Goal: Information Seeking & Learning: Learn about a topic

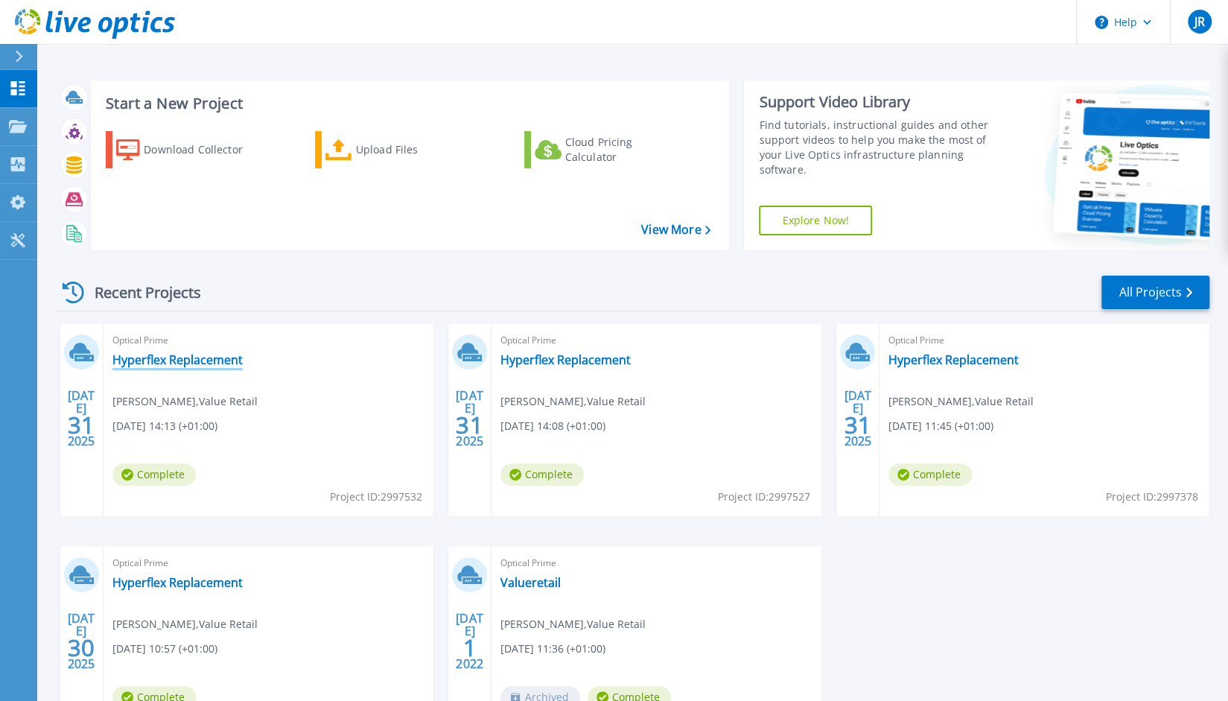
click at [144, 366] on link "Hyperflex Replacement" at bounding box center [177, 359] width 130 height 15
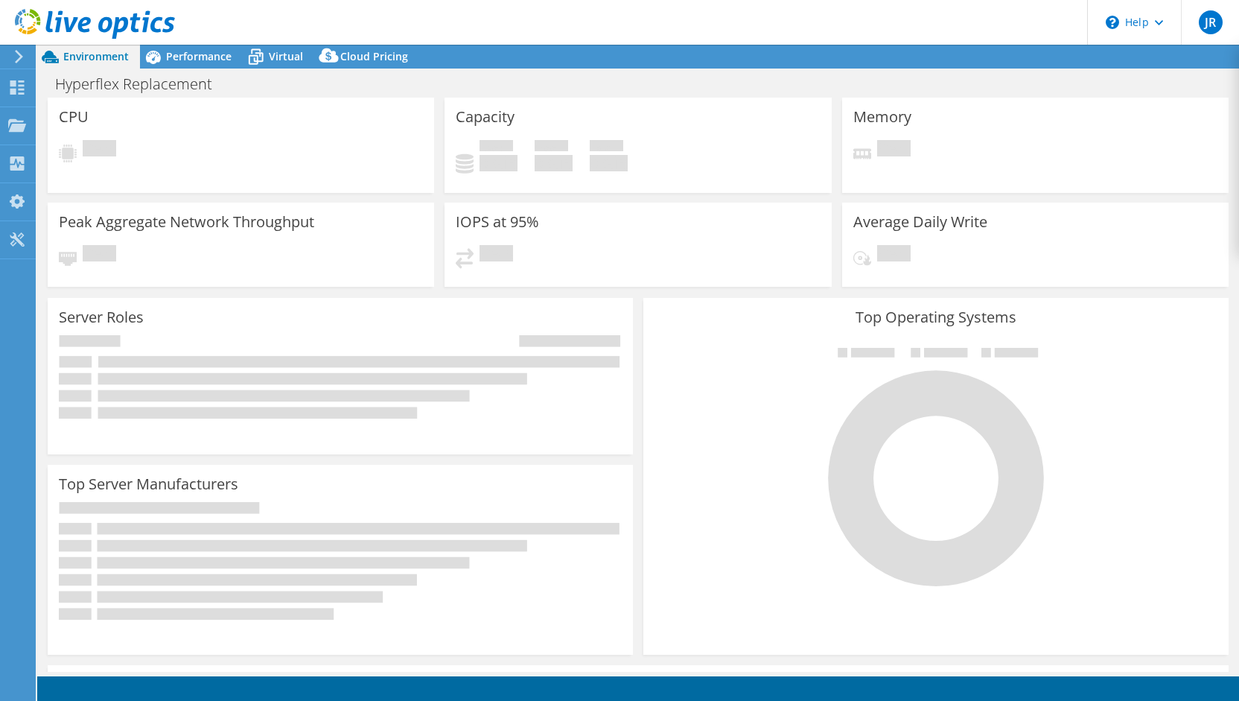
select select "USD"
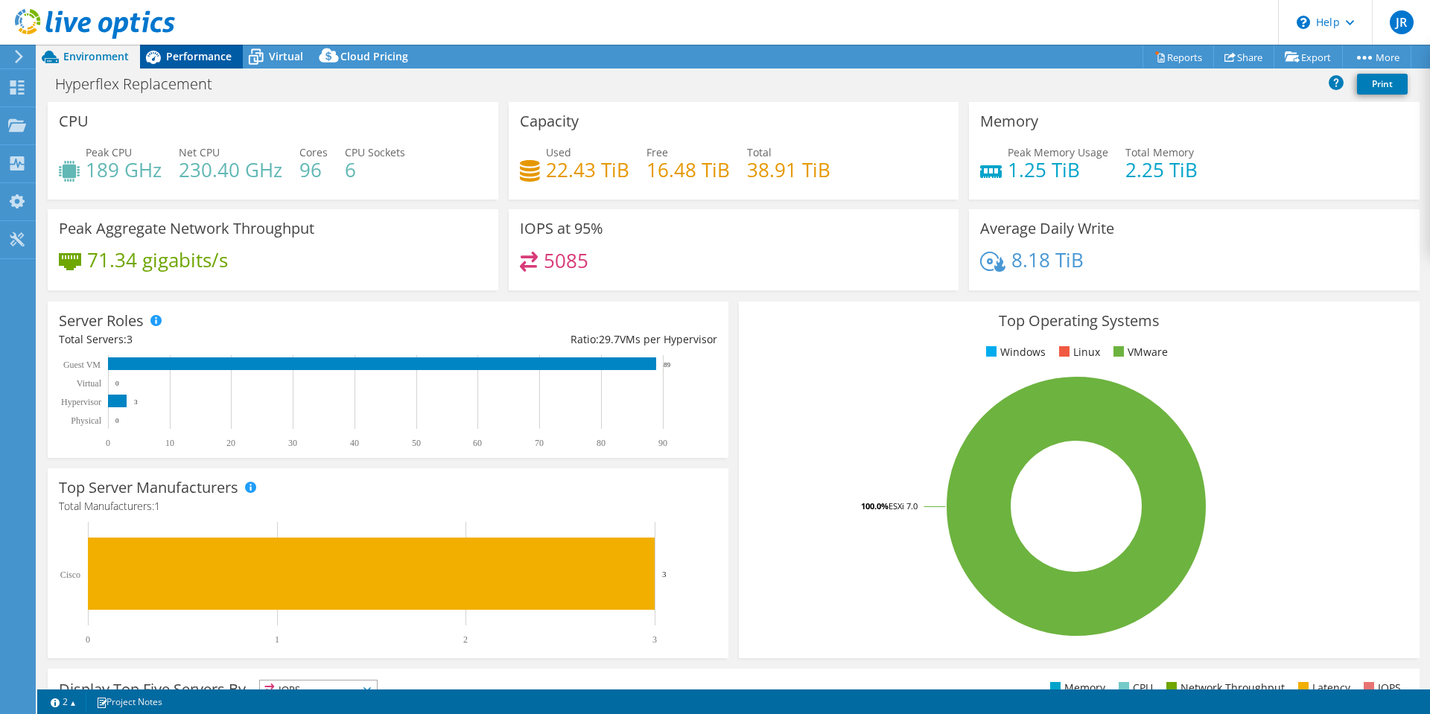
click at [209, 57] on span "Performance" at bounding box center [199, 56] width 66 height 14
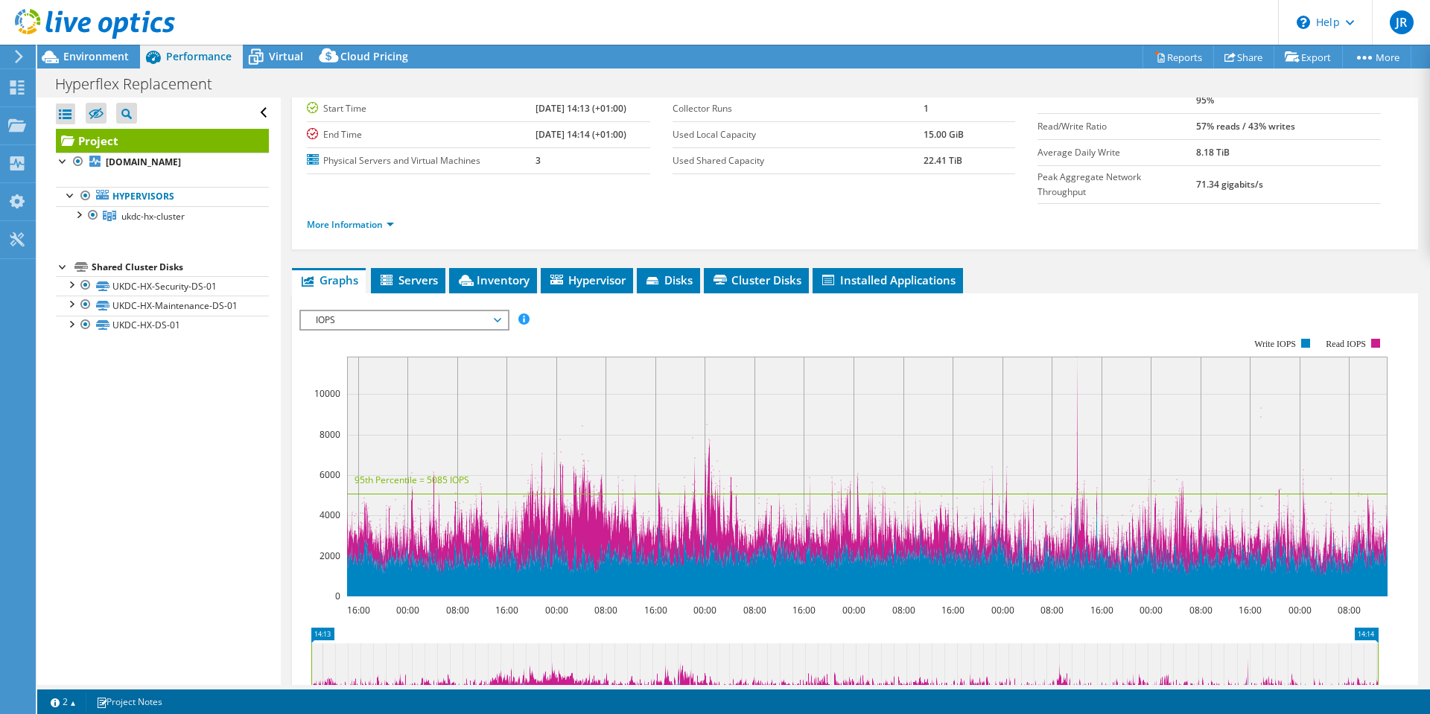
scroll to position [122, 0]
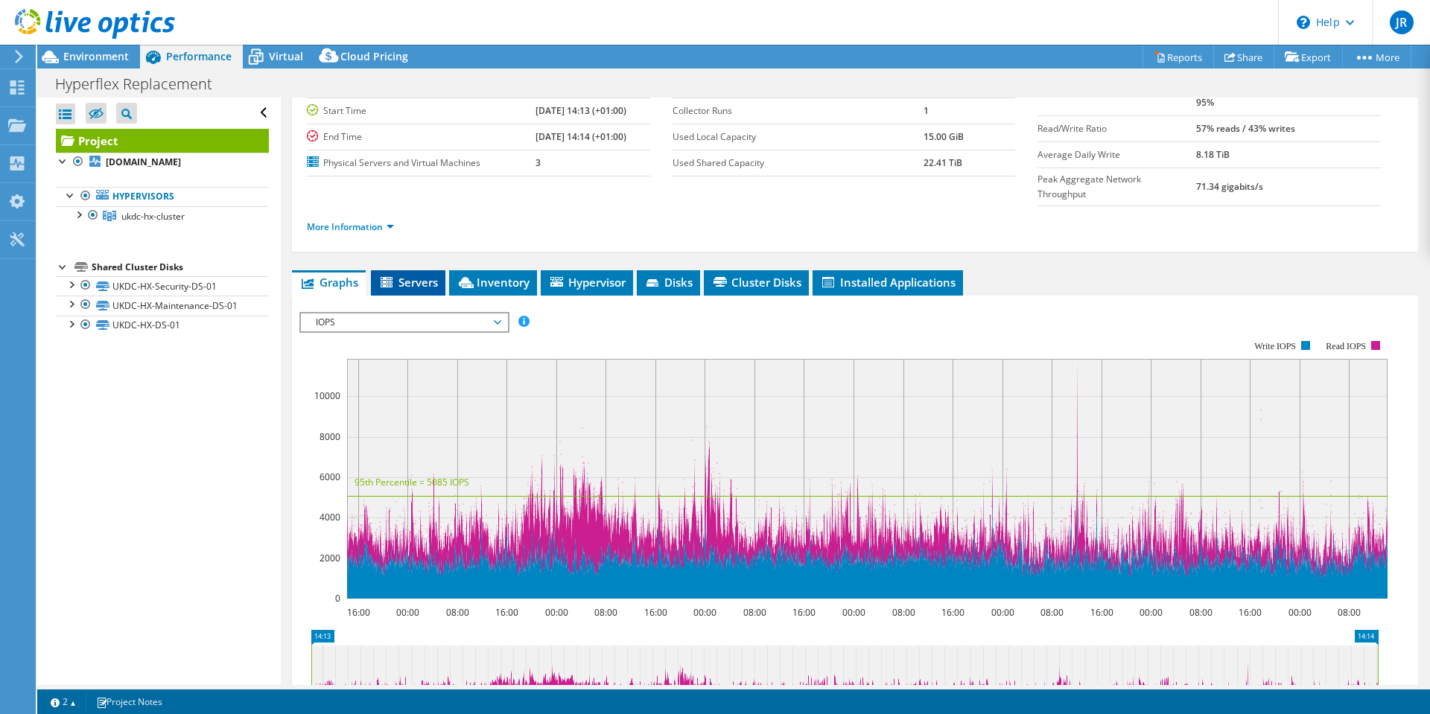
click at [410, 275] on span "Servers" at bounding box center [408, 282] width 60 height 15
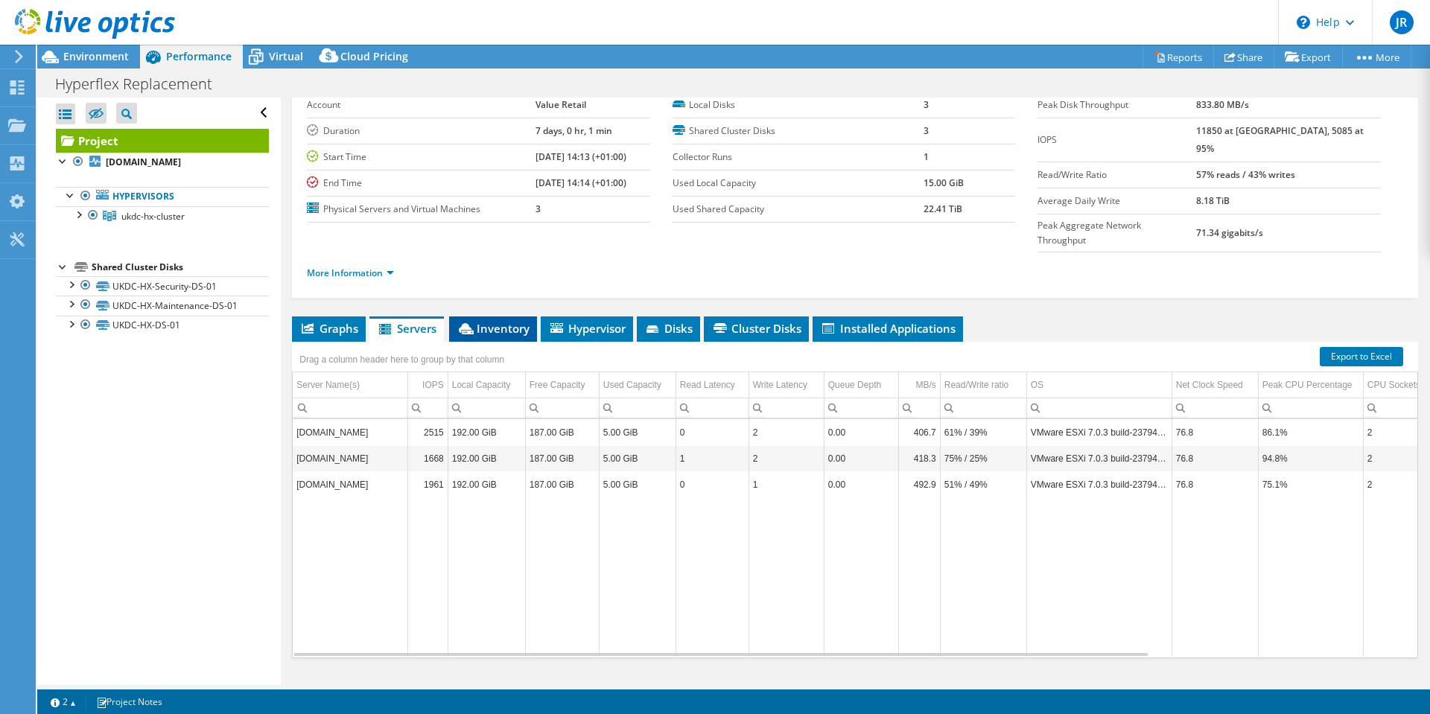
click at [495, 321] on span "Inventory" at bounding box center [492, 328] width 73 height 15
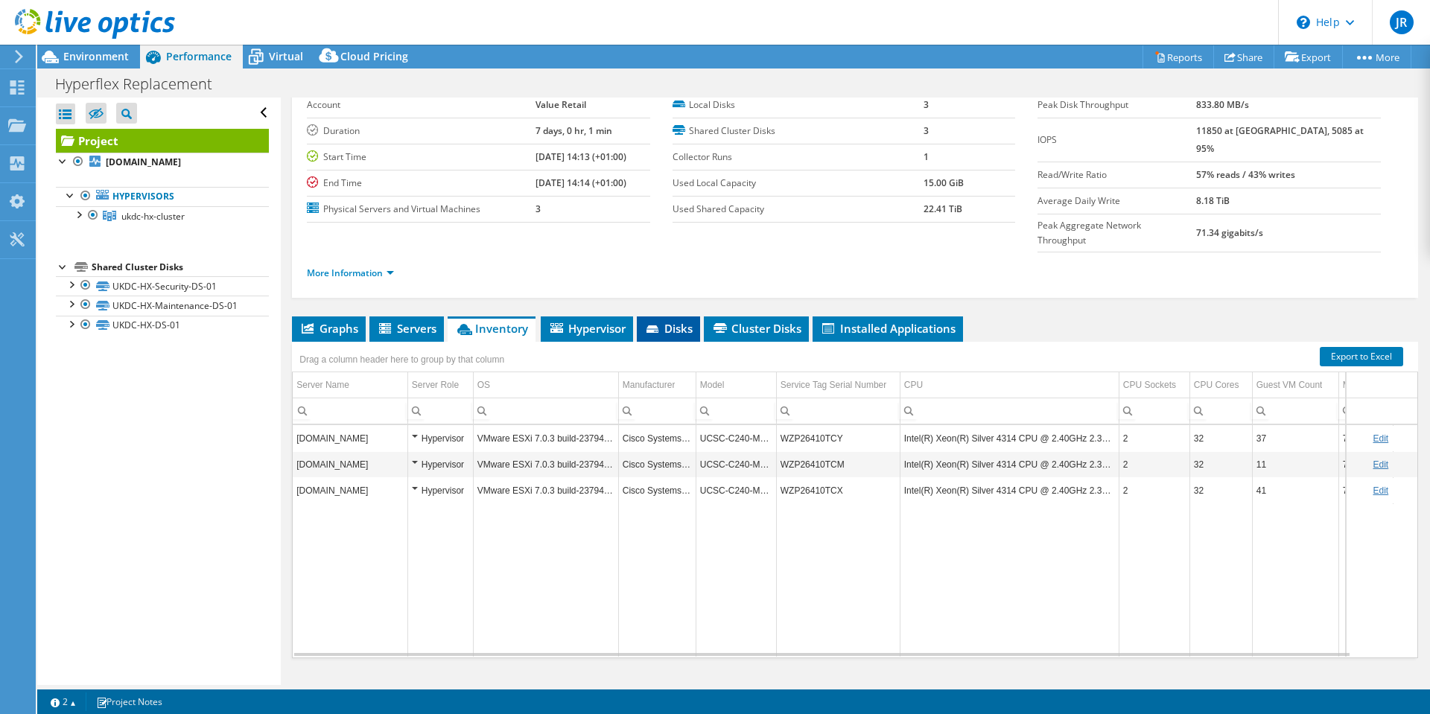
click at [643, 316] on li "Disks" at bounding box center [668, 328] width 63 height 25
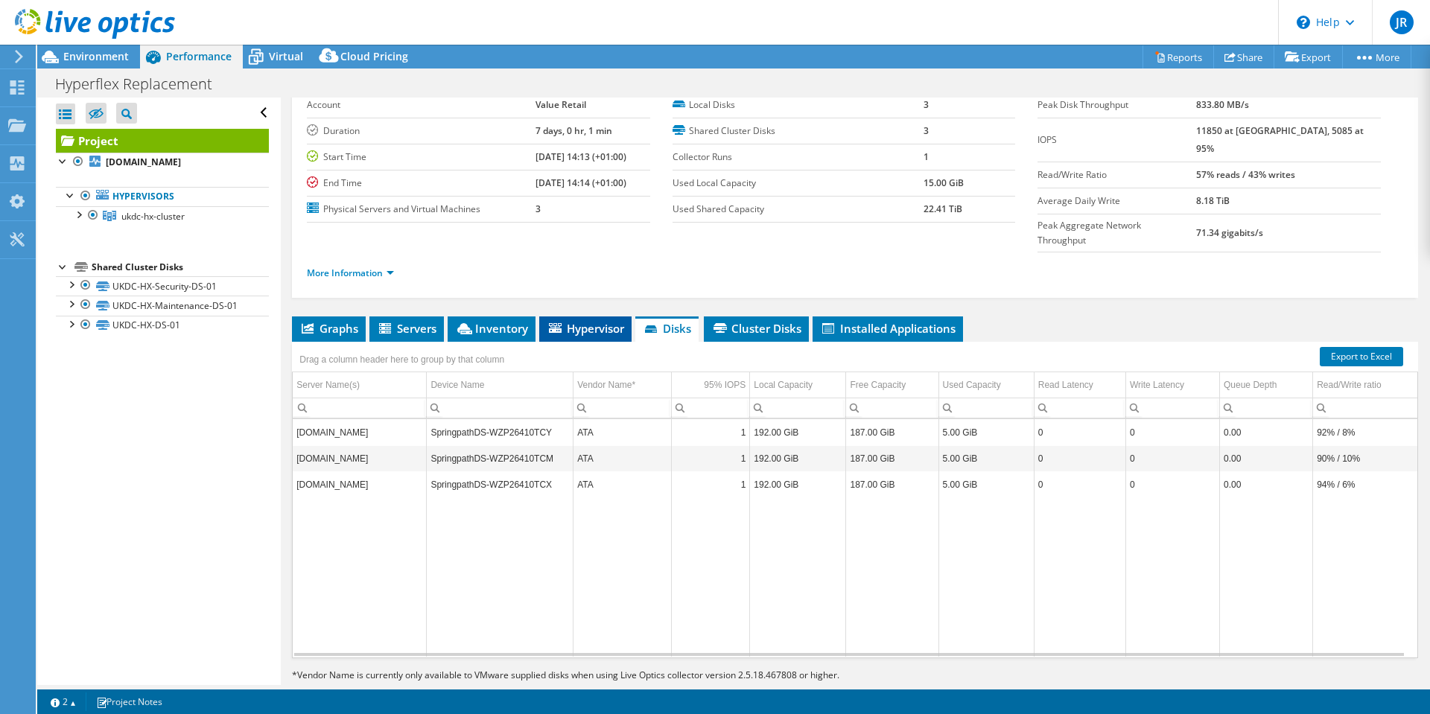
click at [608, 321] on span "Hypervisor" at bounding box center [585, 328] width 77 height 15
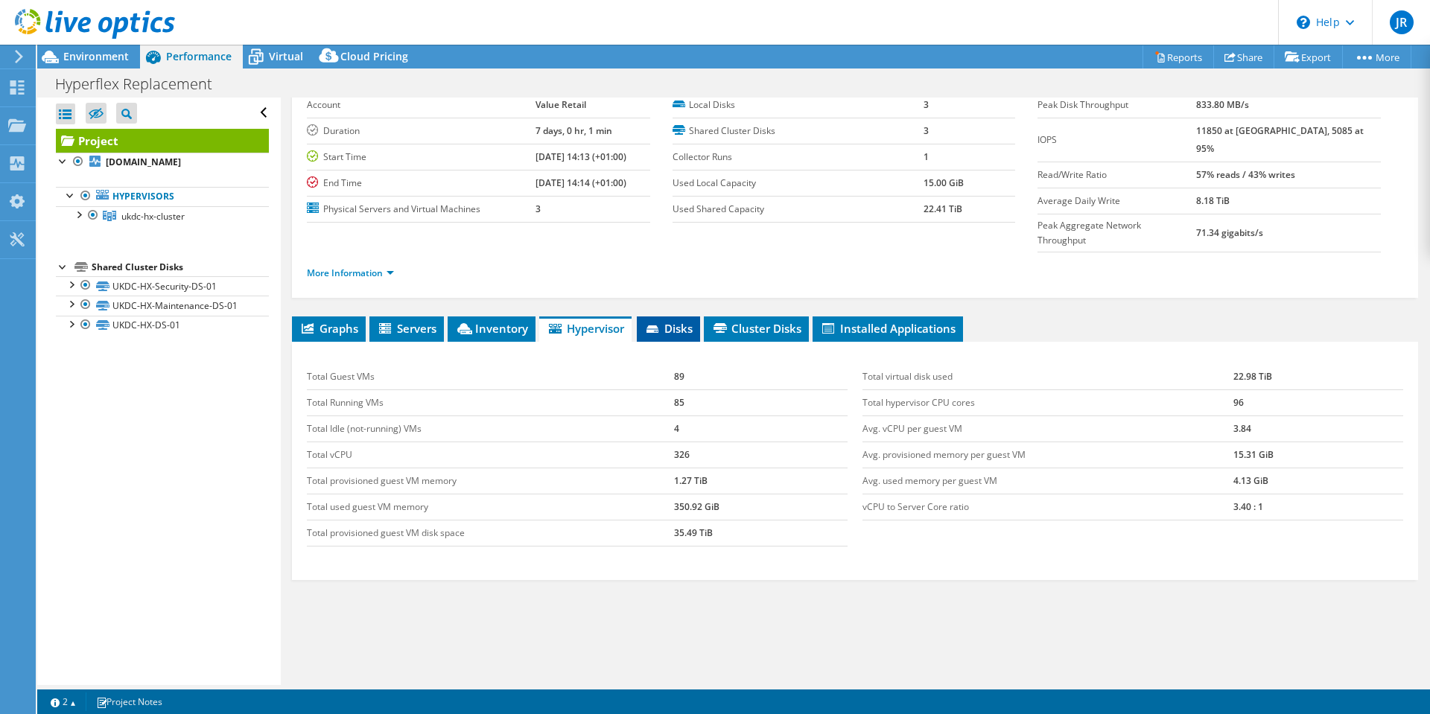
click at [675, 321] on span "Disks" at bounding box center [668, 328] width 48 height 15
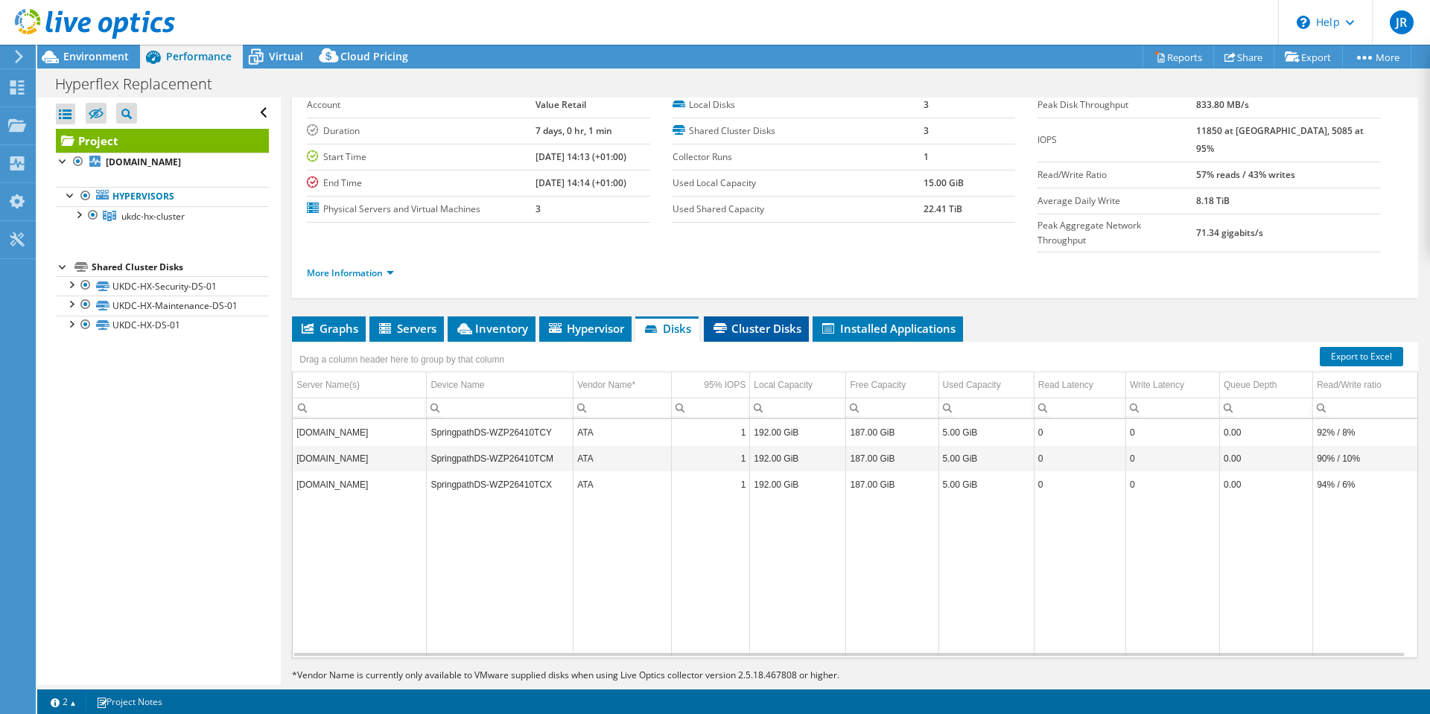
click at [717, 323] on icon at bounding box center [719, 328] width 13 height 10
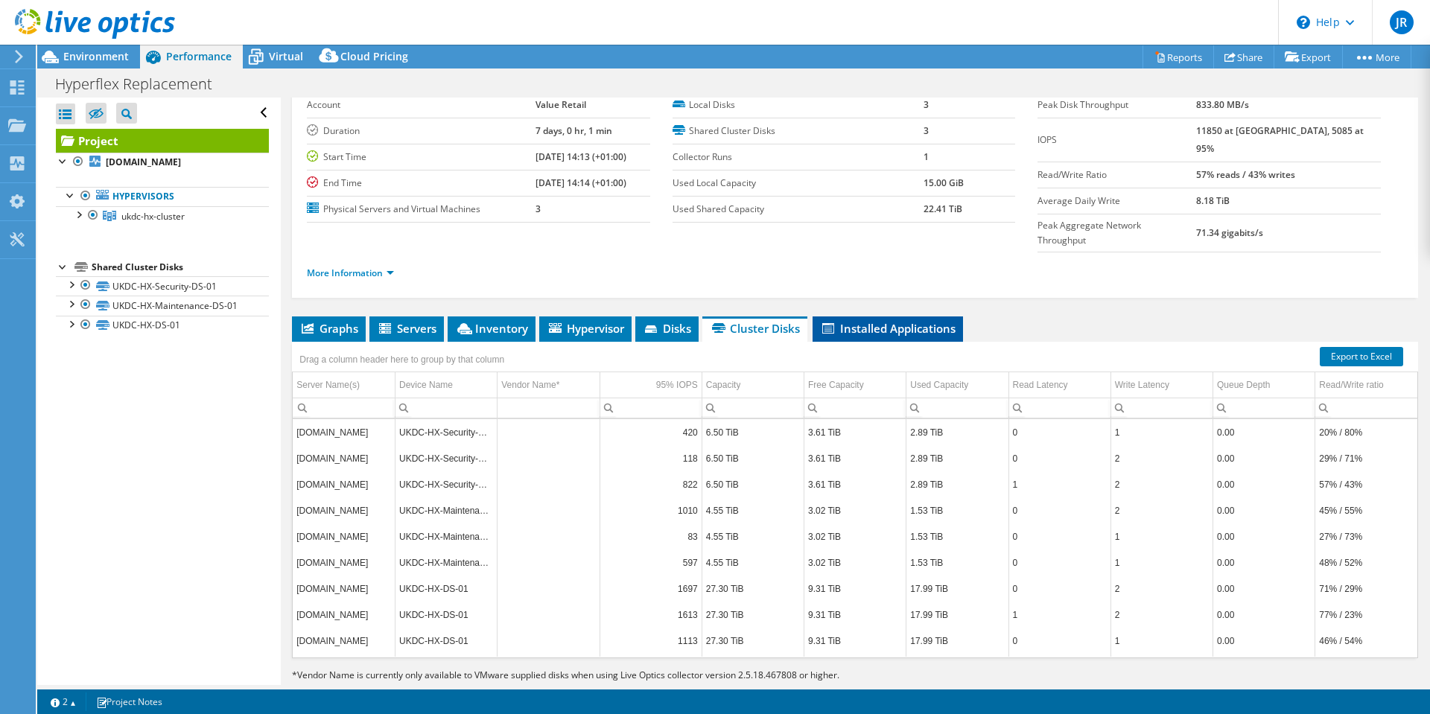
click at [852, 321] on span "Installed Applications" at bounding box center [888, 328] width 136 height 15
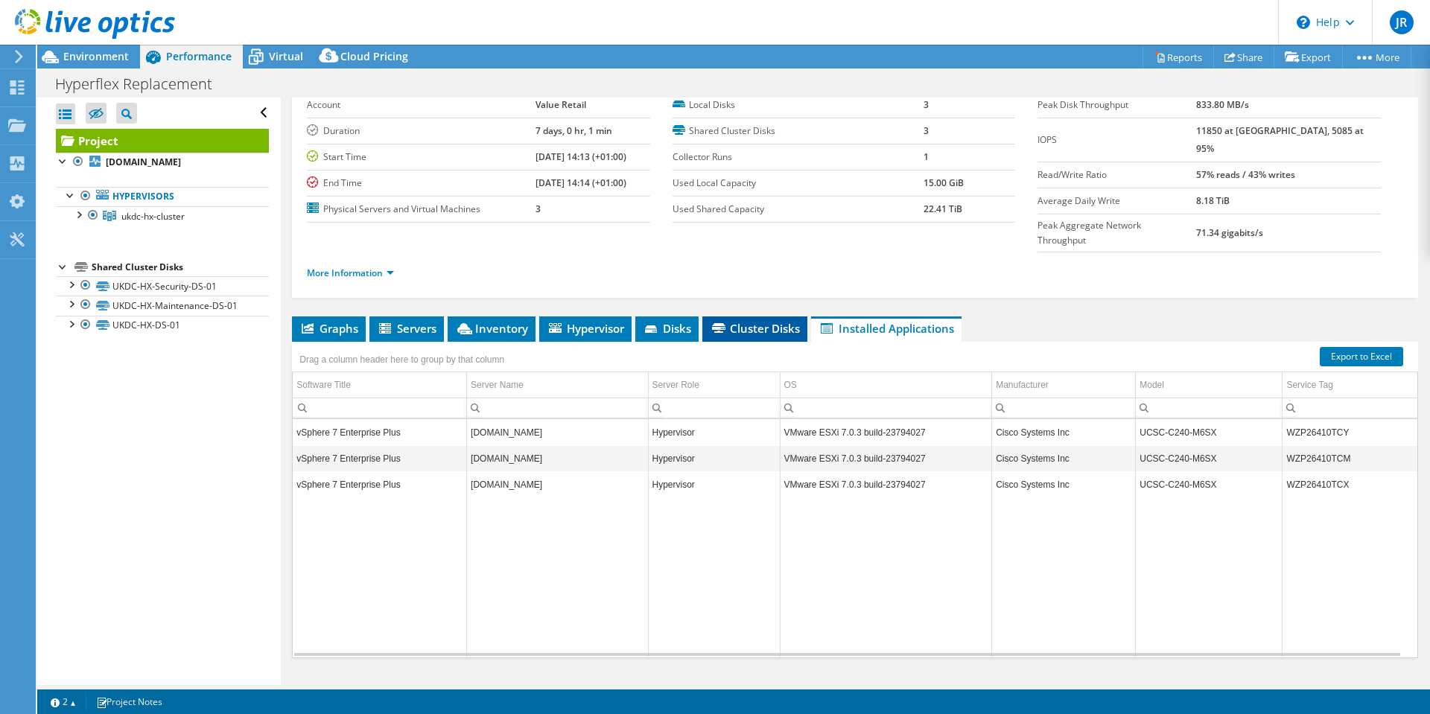
click at [756, 321] on span "Cluster Disks" at bounding box center [755, 328] width 90 height 15
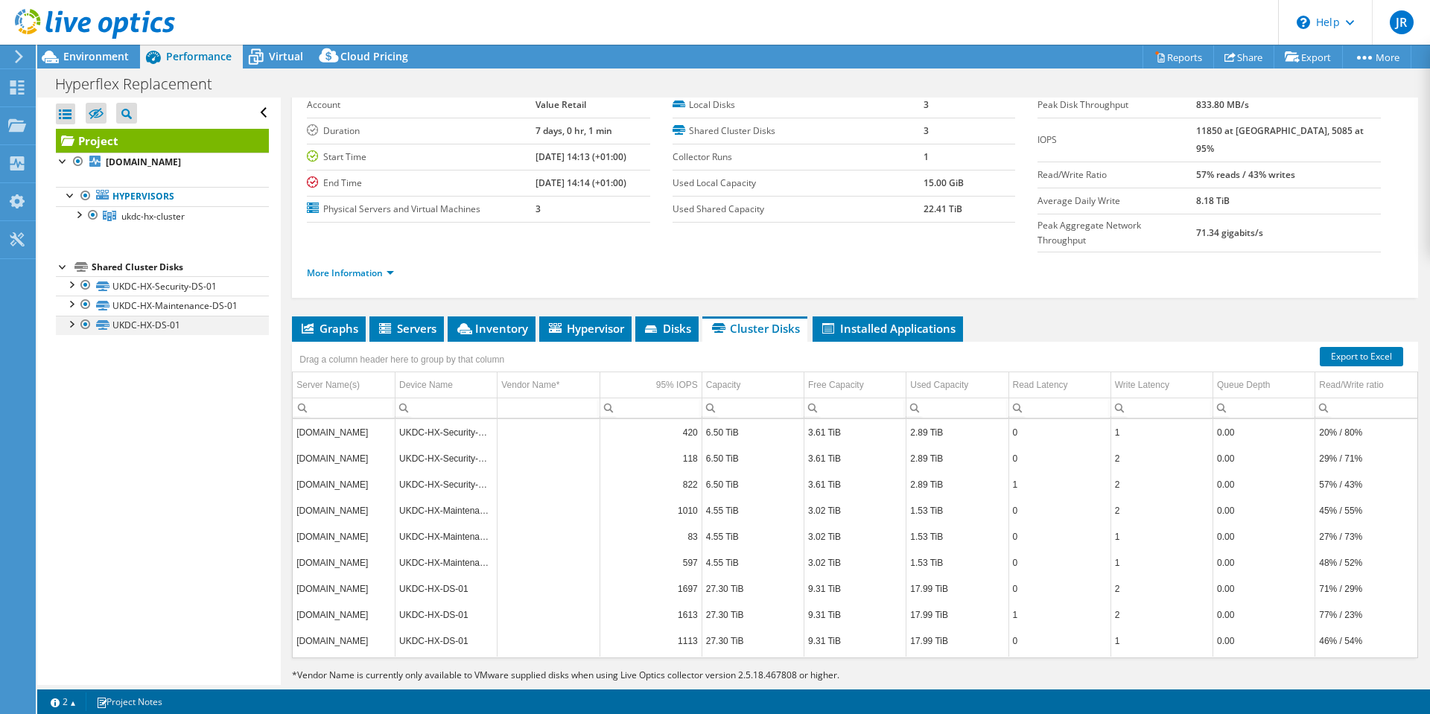
click at [74, 324] on div at bounding box center [70, 323] width 15 height 15
click at [71, 284] on div at bounding box center [70, 283] width 15 height 15
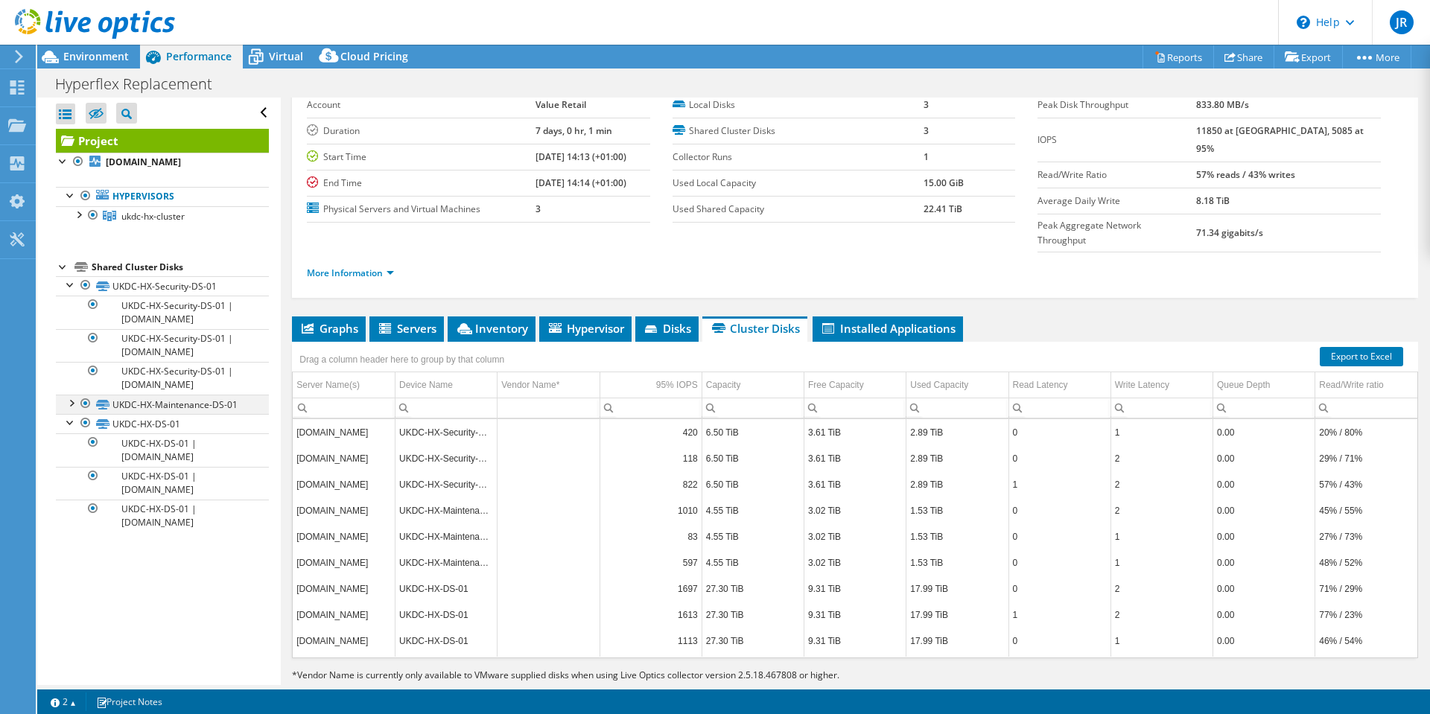
click at [68, 403] on div at bounding box center [70, 402] width 15 height 15
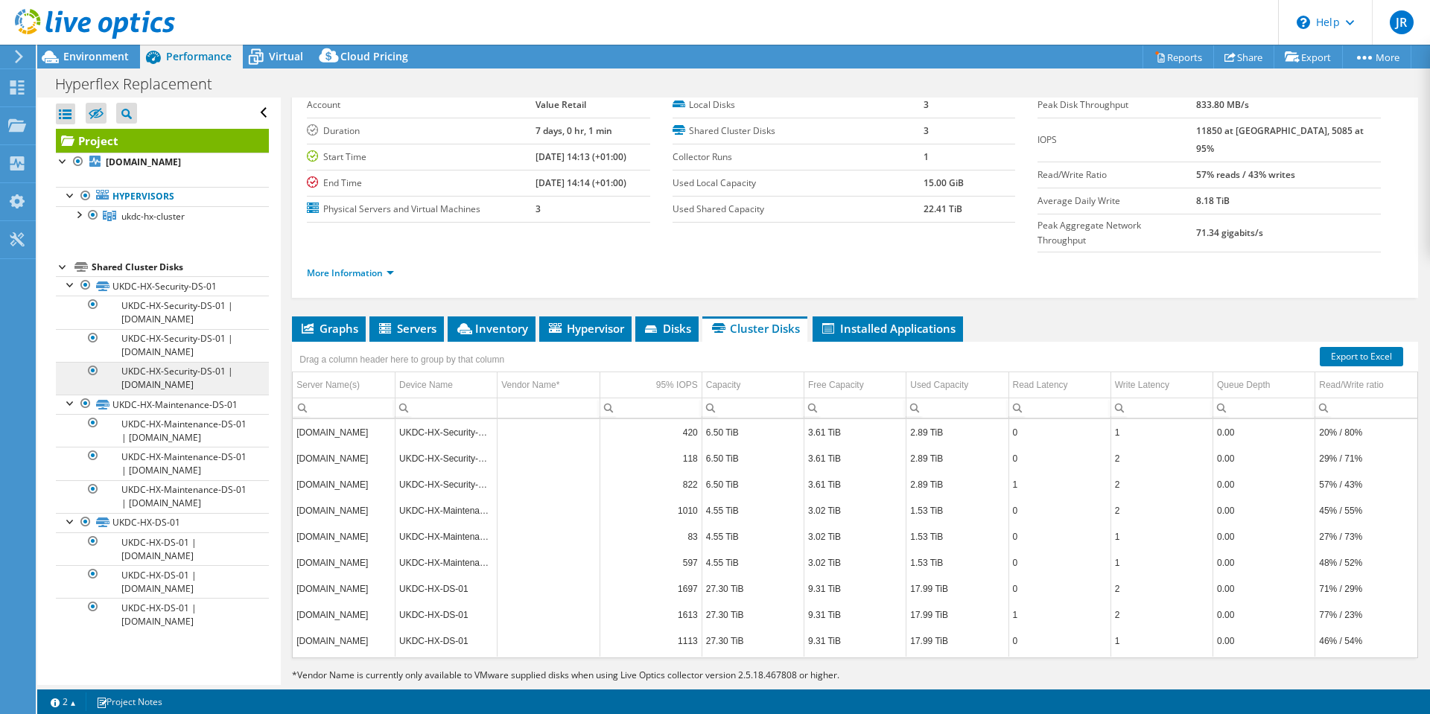
scroll to position [4, 0]
click at [79, 208] on div at bounding box center [78, 213] width 15 height 15
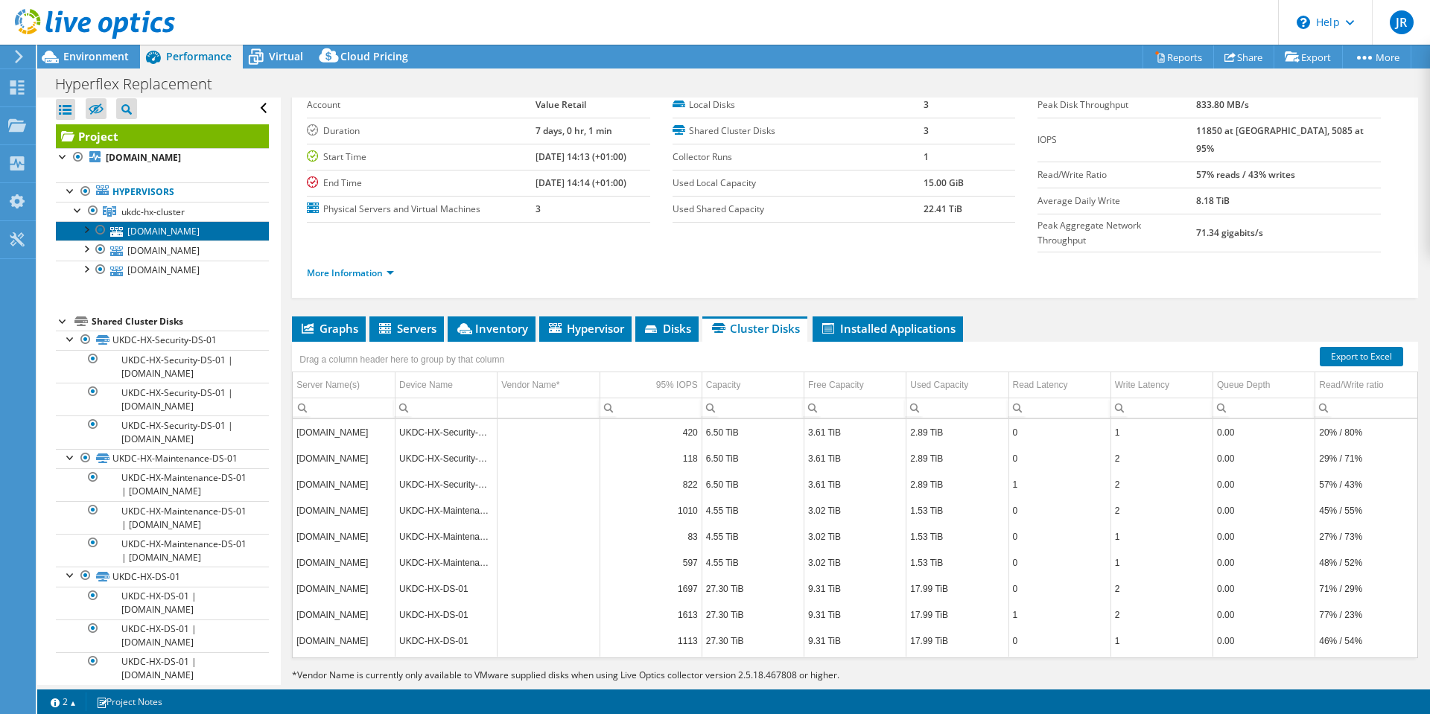
click at [157, 238] on link "[DOMAIN_NAME]" at bounding box center [162, 230] width 213 height 19
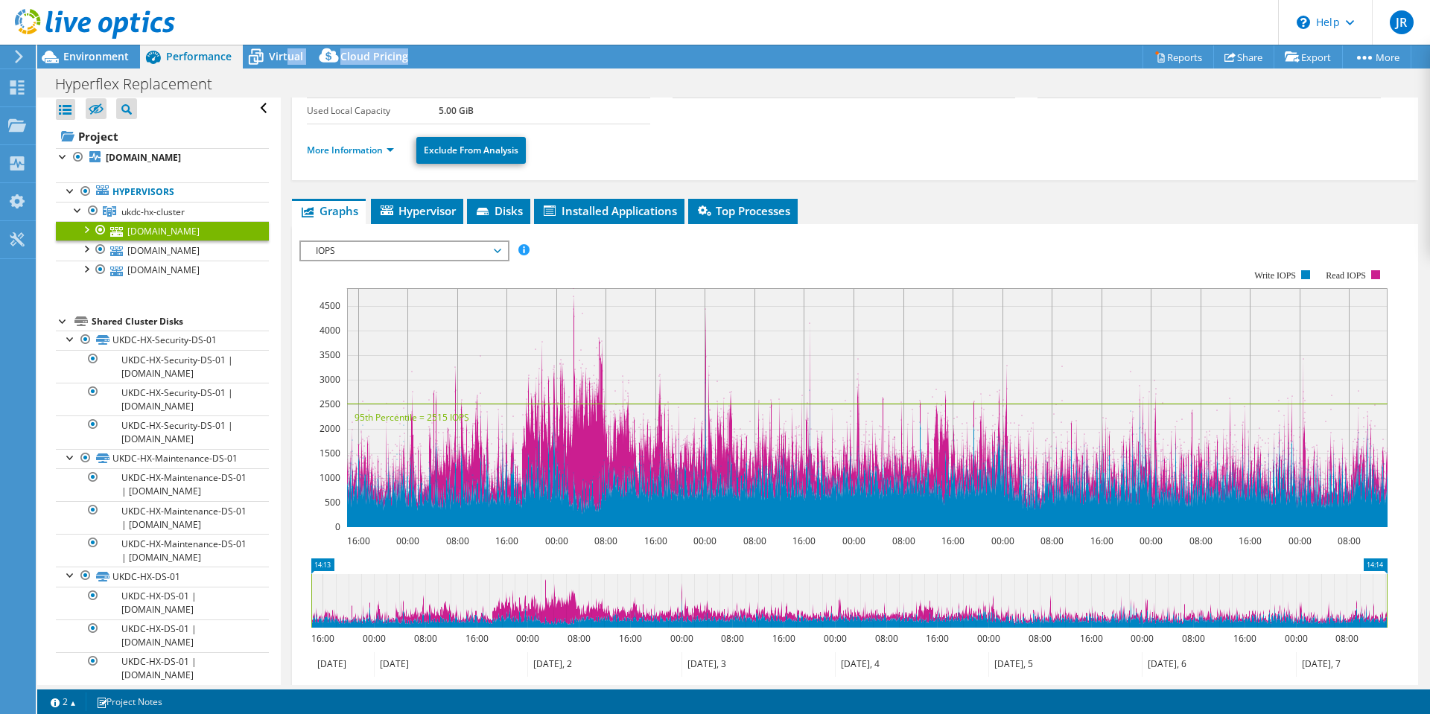
drag, startPoint x: 287, startPoint y: 55, endPoint x: 993, endPoint y: 68, distance: 705.2
click at [992, 67] on div "Project Actions Project Actions Reports Share Export vSAN ReadyNode Sizer" at bounding box center [733, 57] width 1392 height 24
click at [493, 247] on span "IOPS" at bounding box center [403, 251] width 191 height 18
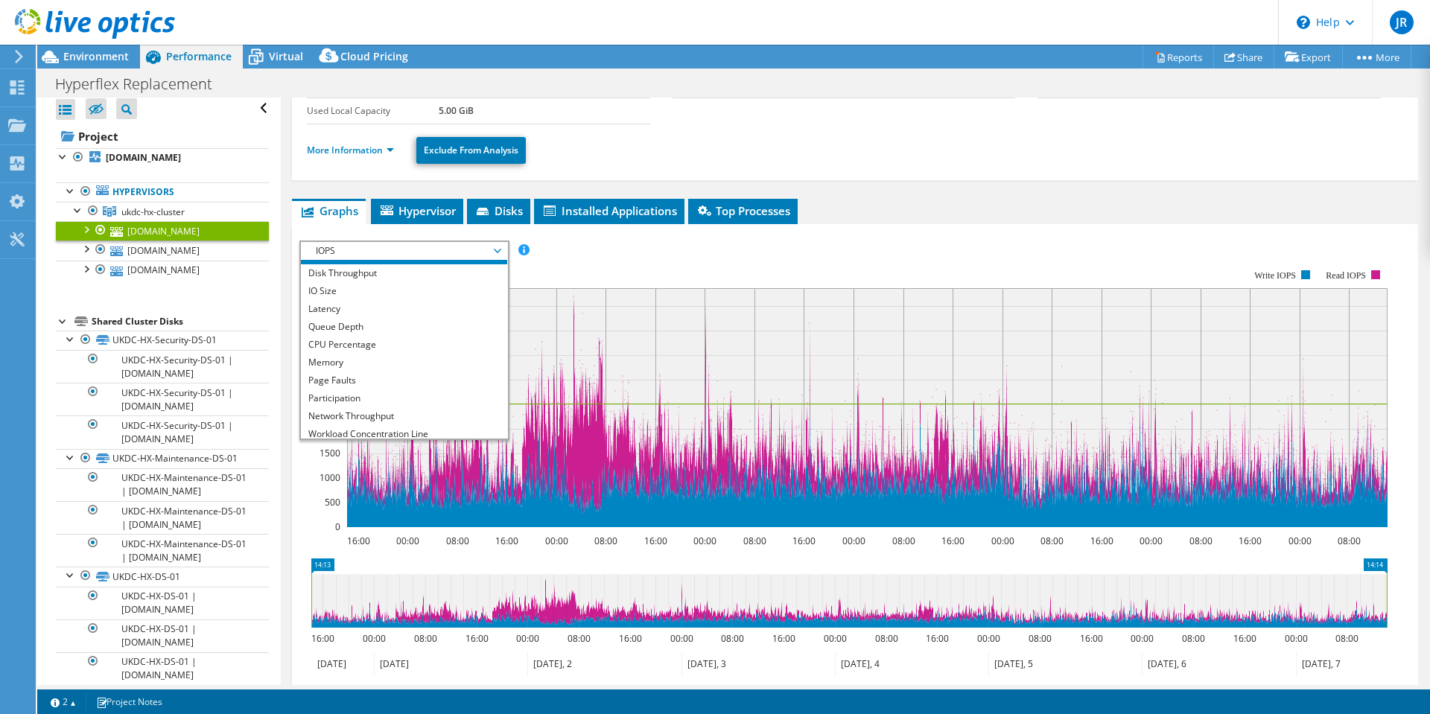
scroll to position [19, 0]
click at [430, 338] on li "CPU Percentage" at bounding box center [404, 340] width 206 height 18
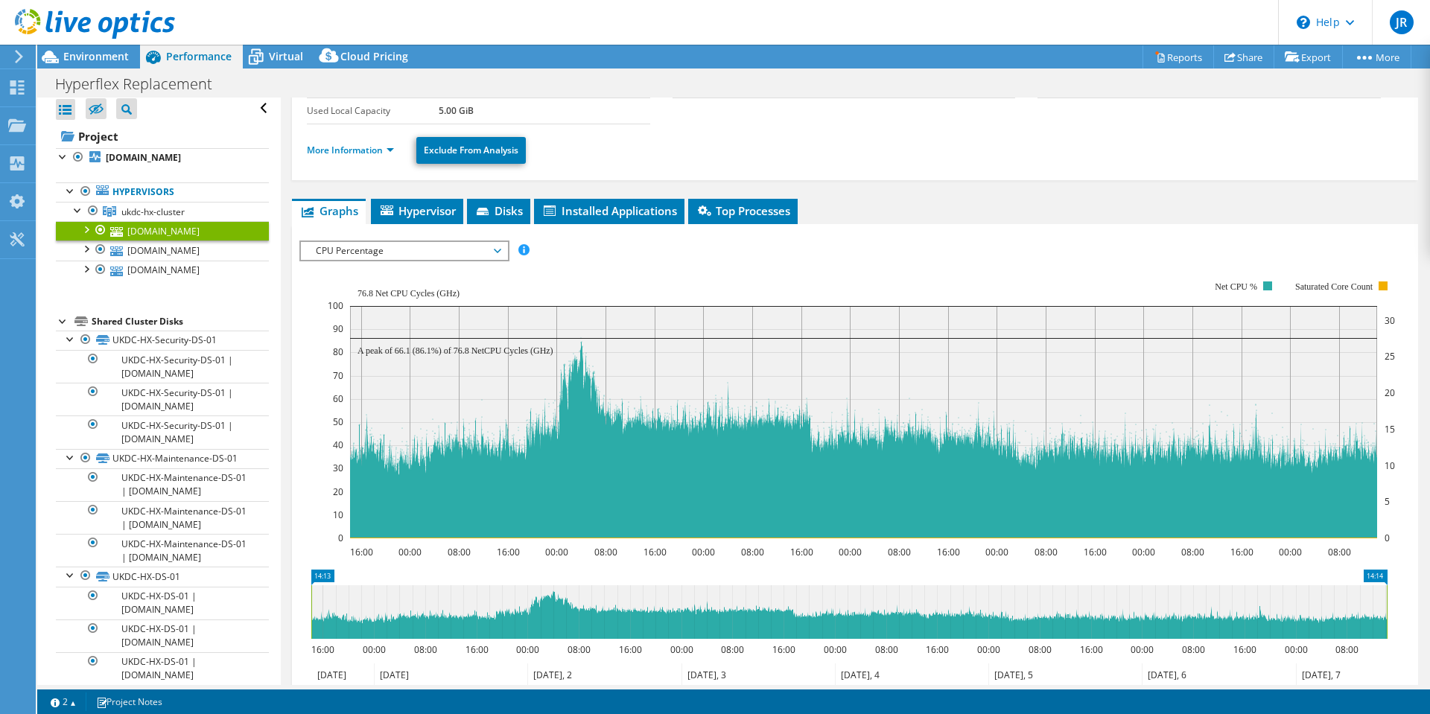
scroll to position [197, 0]
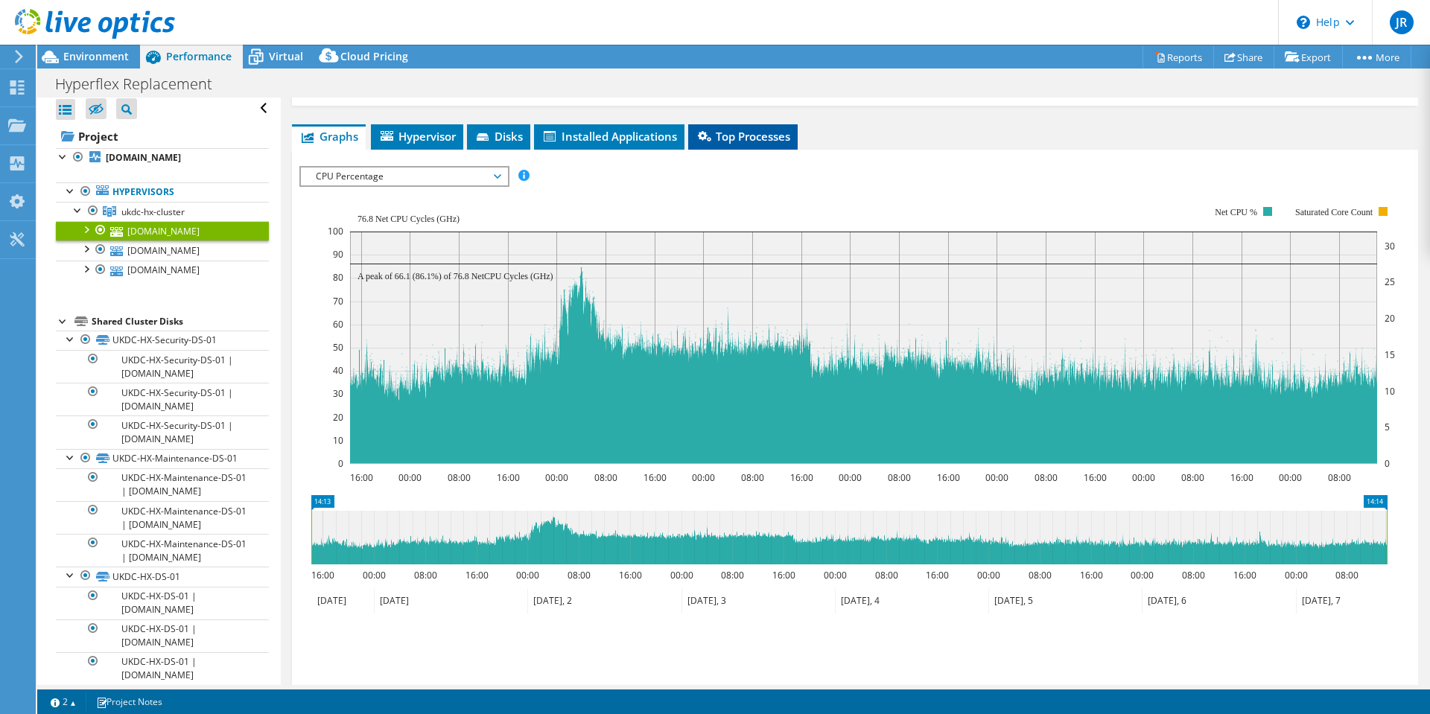
click at [749, 138] on span "Top Processes" at bounding box center [742, 136] width 95 height 15
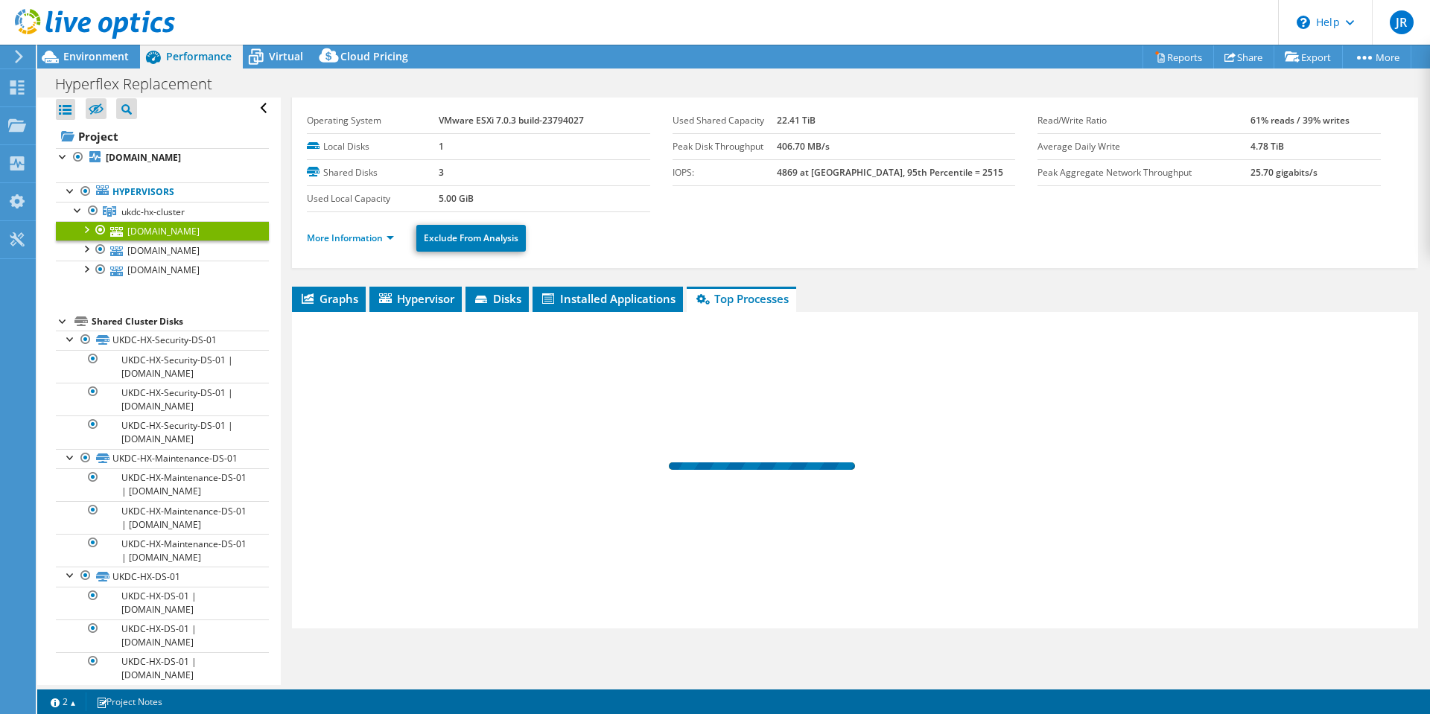
scroll to position [34, 0]
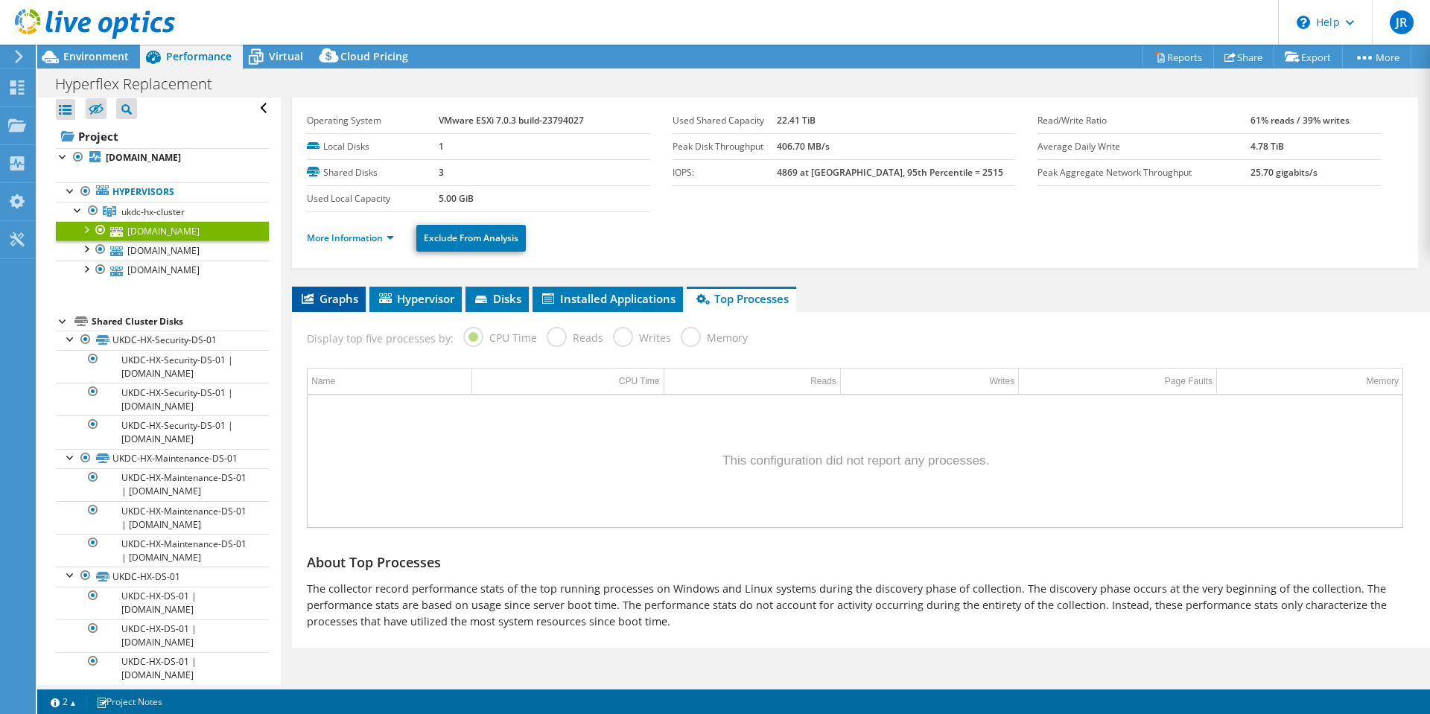
click at [357, 299] on span "Graphs" at bounding box center [328, 298] width 59 height 15
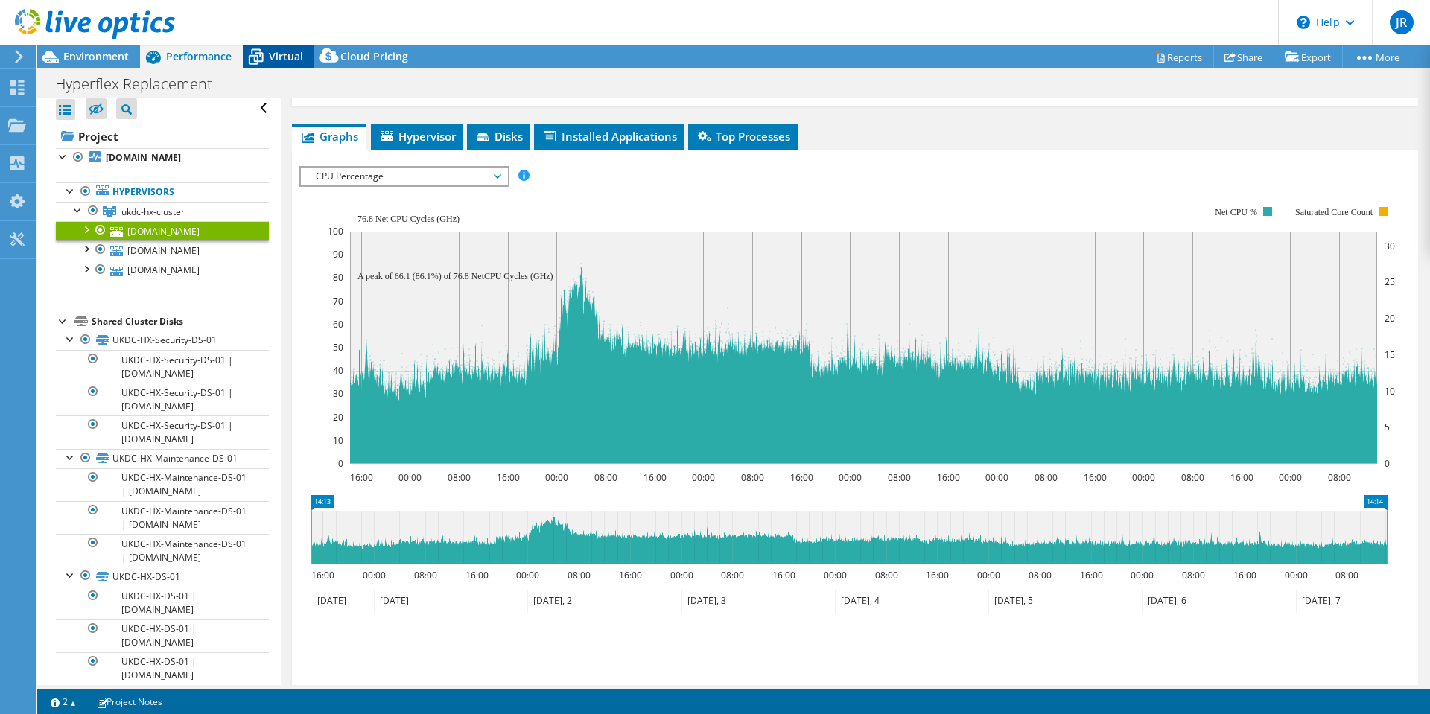
click at [265, 52] on icon at bounding box center [256, 57] width 26 height 26
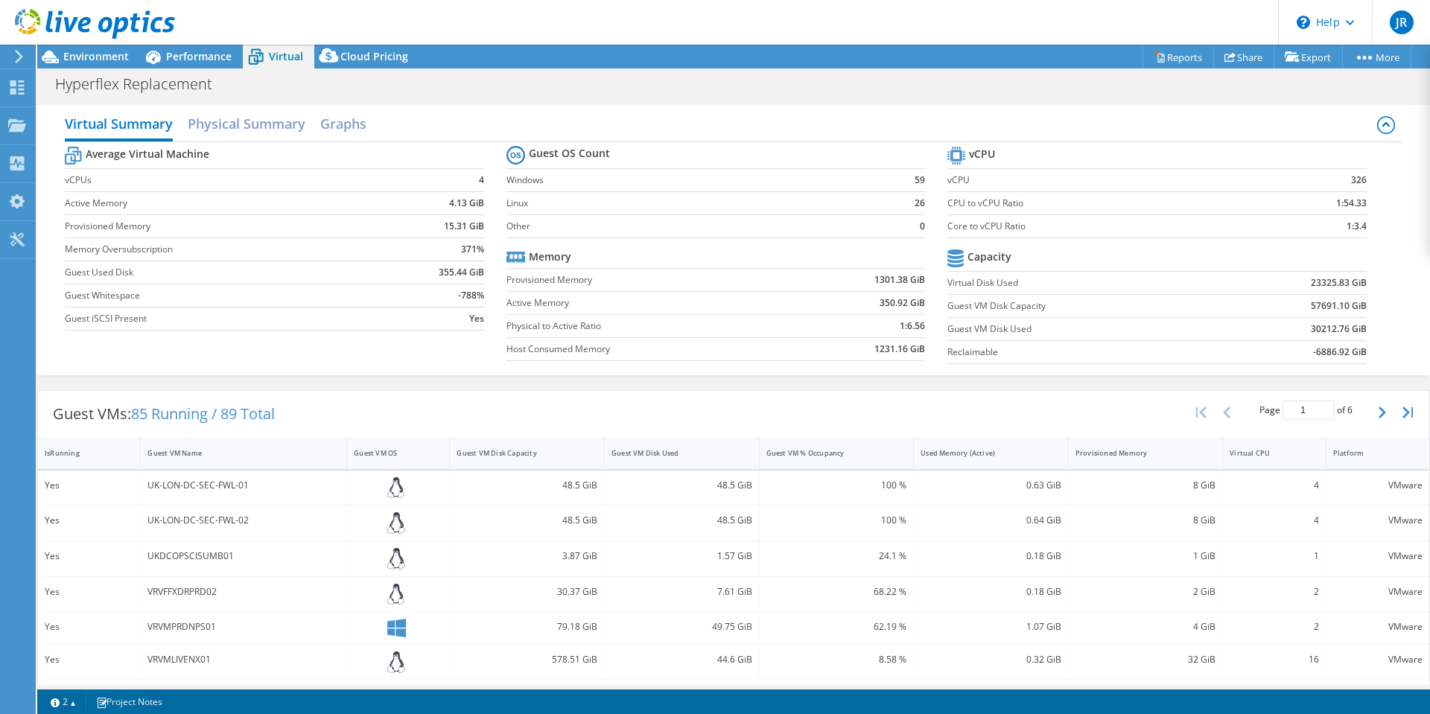
click at [241, 488] on div "UK-LON-DC-SEC-FWL-01" at bounding box center [243, 485] width 192 height 16
click at [160, 488] on div "UK-LON-DC-SEC-FWL-01" at bounding box center [243, 485] width 192 height 16
click at [235, 128] on h2 "Physical Summary" at bounding box center [247, 125] width 118 height 33
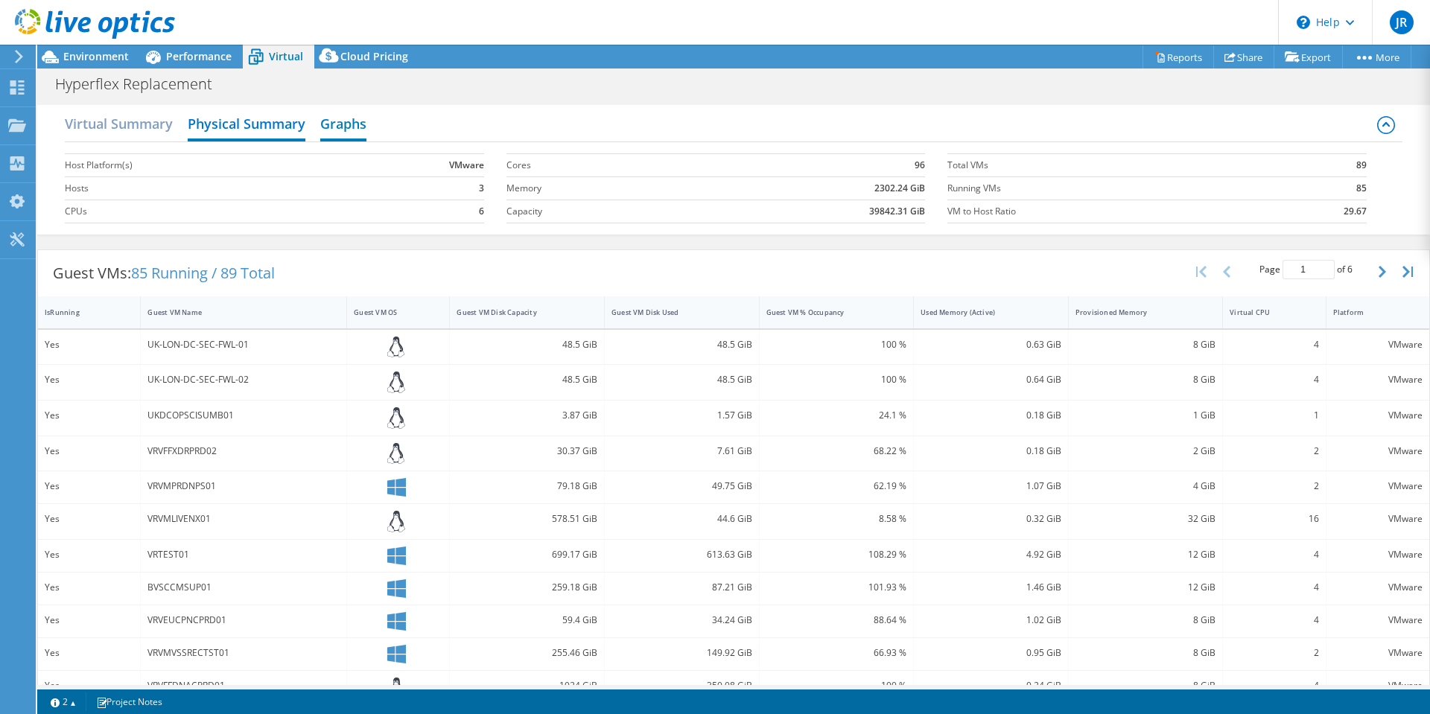
click at [337, 126] on h2 "Graphs" at bounding box center [343, 125] width 46 height 33
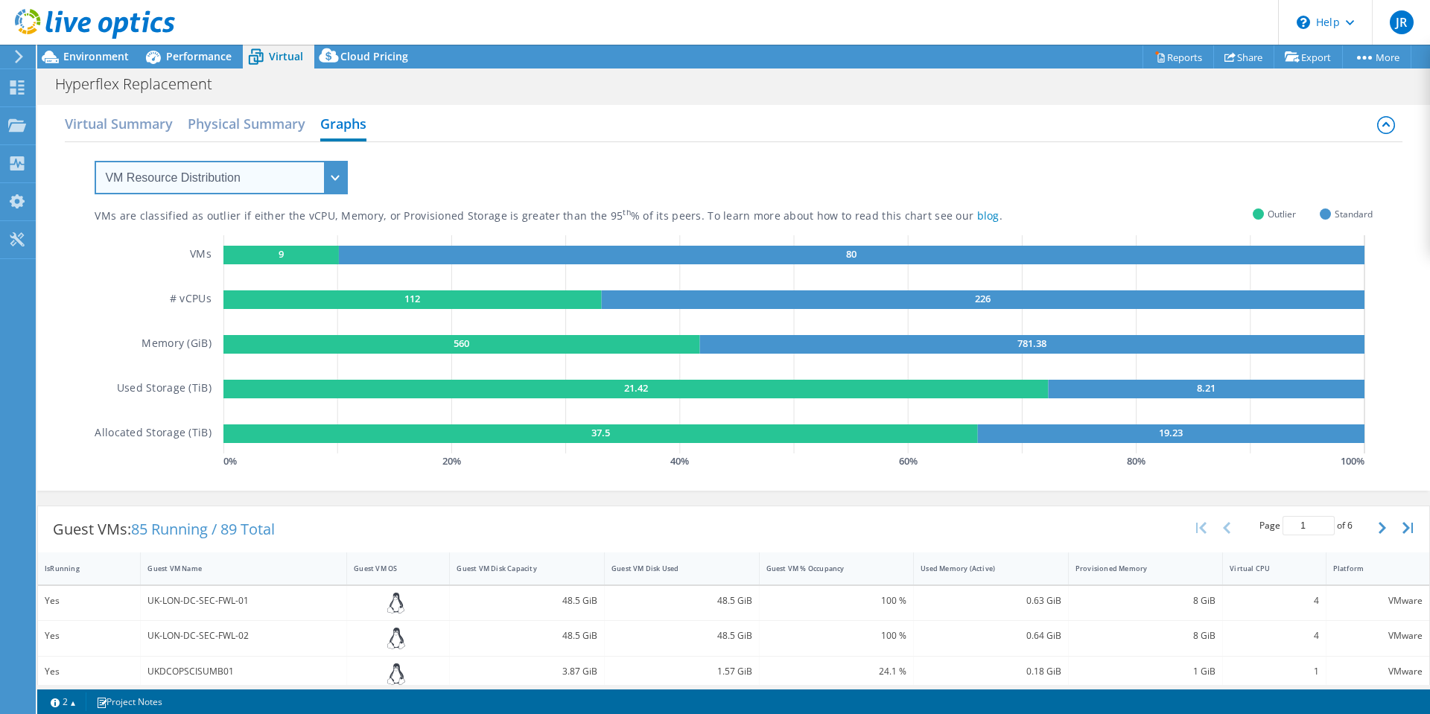
click at [278, 185] on select "VM Resource Distribution Provisioning Contrast Over Provisioning" at bounding box center [221, 178] width 253 height 34
click at [95, 161] on select "VM Resource Distribution Provisioning Contrast Over Provisioning" at bounding box center [221, 178] width 253 height 34
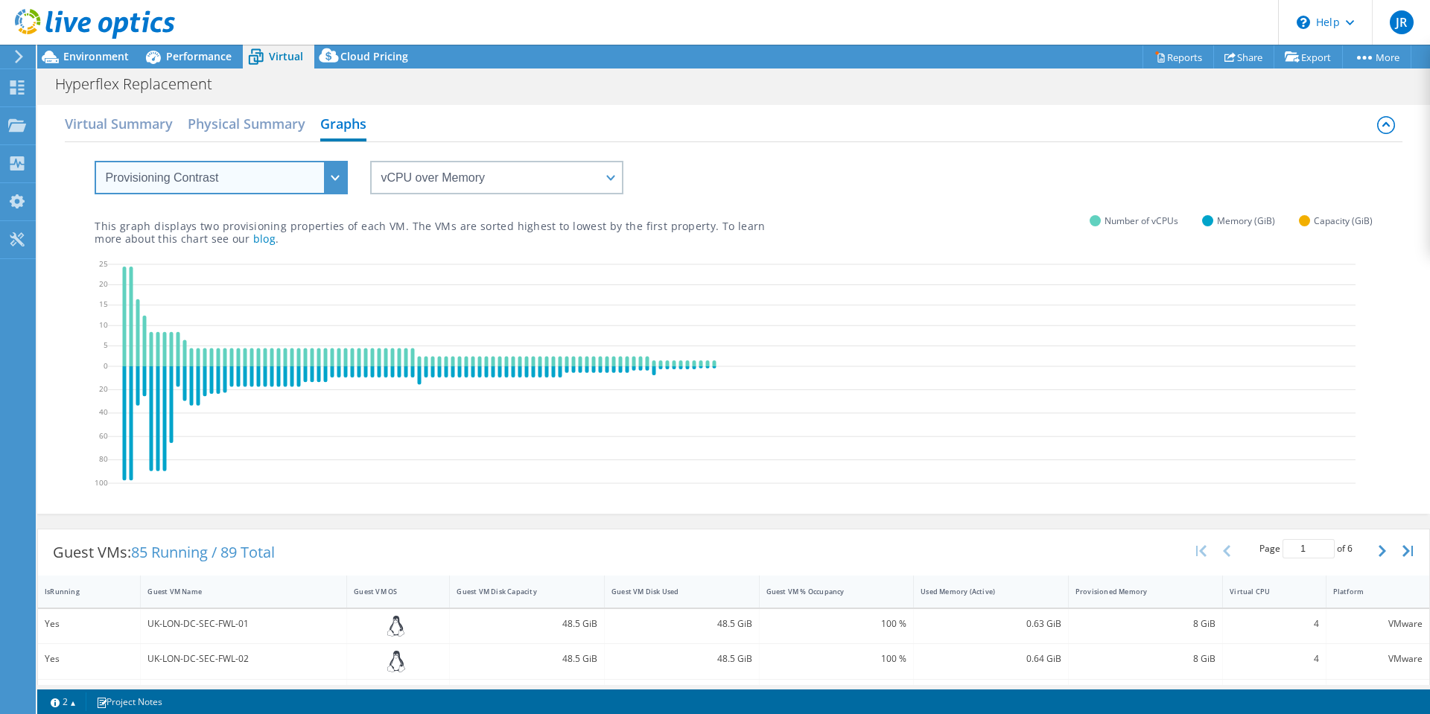
click at [331, 176] on select "VM Resource Distribution Provisioning Contrast Over Provisioning" at bounding box center [221, 178] width 253 height 34
click at [95, 161] on select "VM Resource Distribution Provisioning Contrast Over Provisioning" at bounding box center [221, 178] width 253 height 34
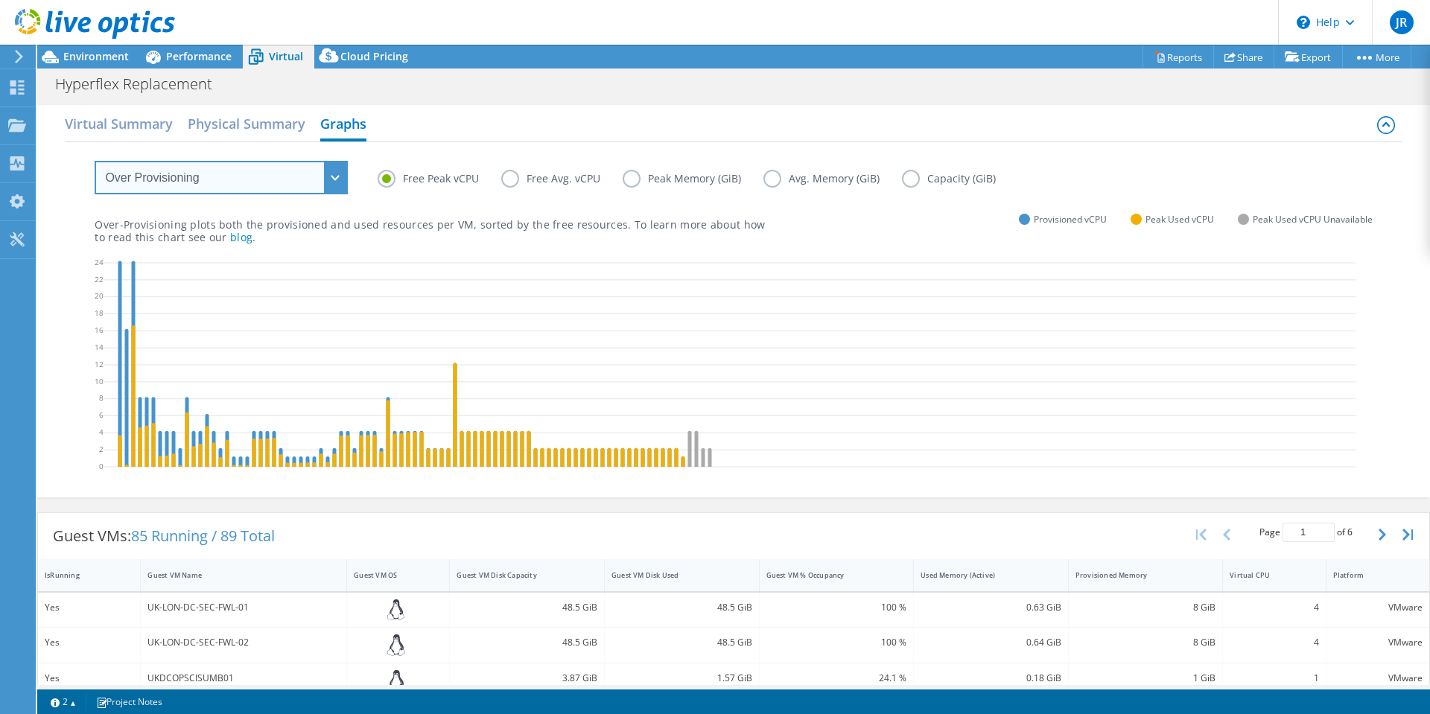
click at [334, 176] on select "VM Resource Distribution Provisioning Contrast Over Provisioning" at bounding box center [221, 178] width 253 height 34
select select "VM Resource Distribution"
click at [95, 161] on select "VM Resource Distribution Provisioning Contrast Over Provisioning" at bounding box center [221, 178] width 253 height 34
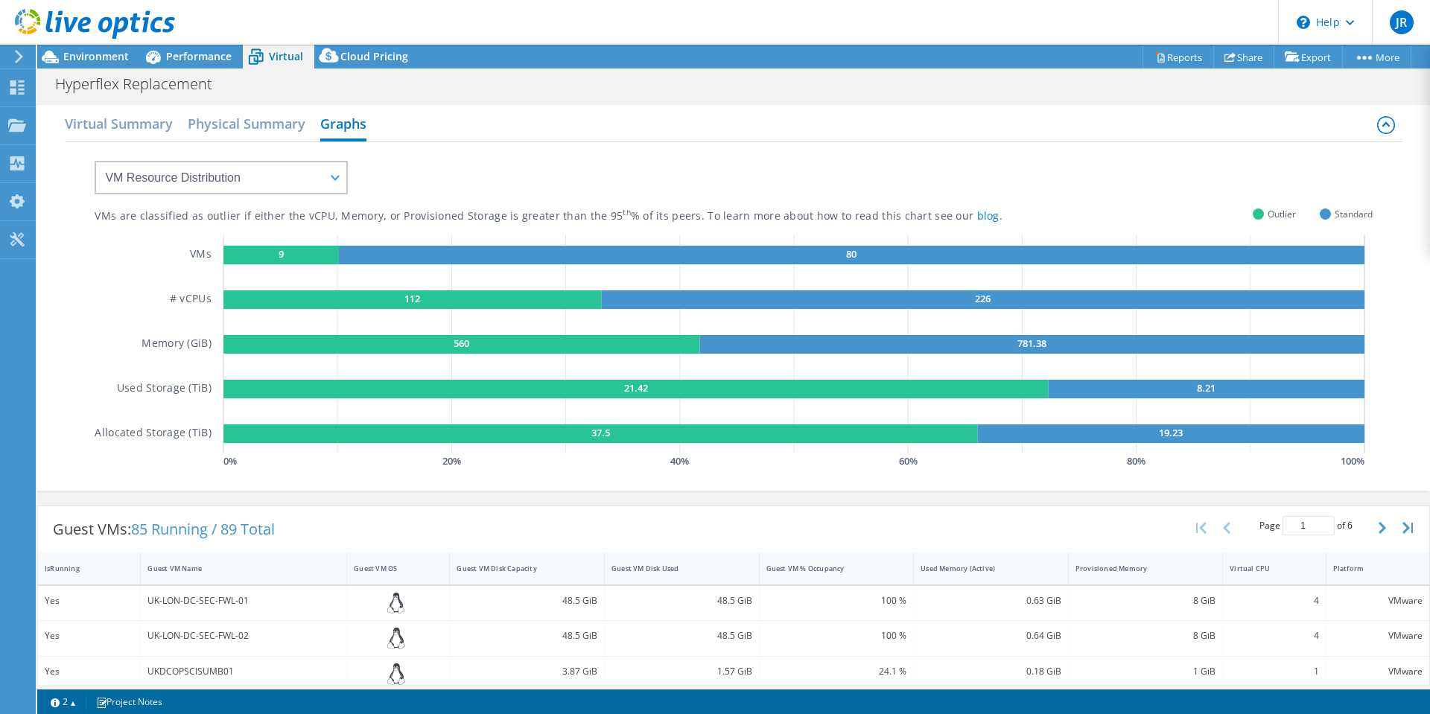
click at [390, 305] on rect at bounding box center [412, 299] width 378 height 19
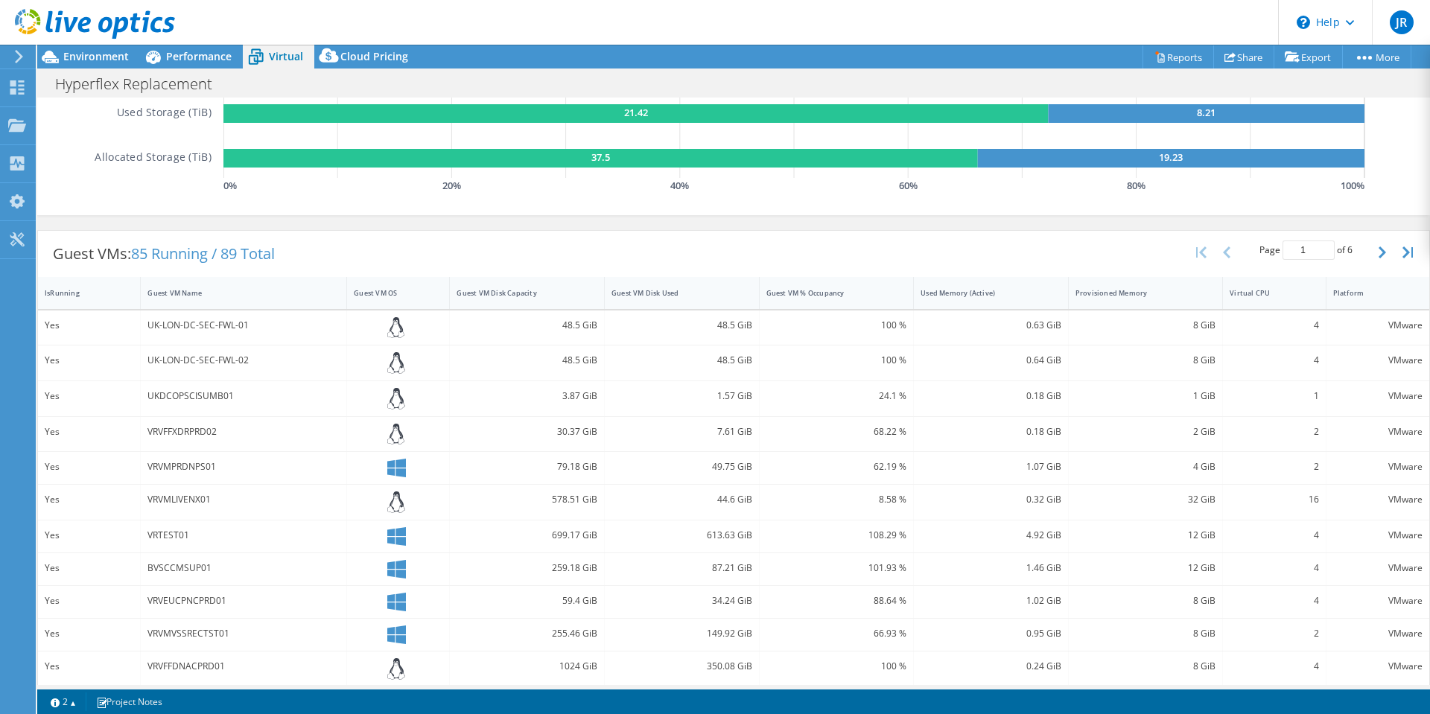
scroll to position [298, 0]
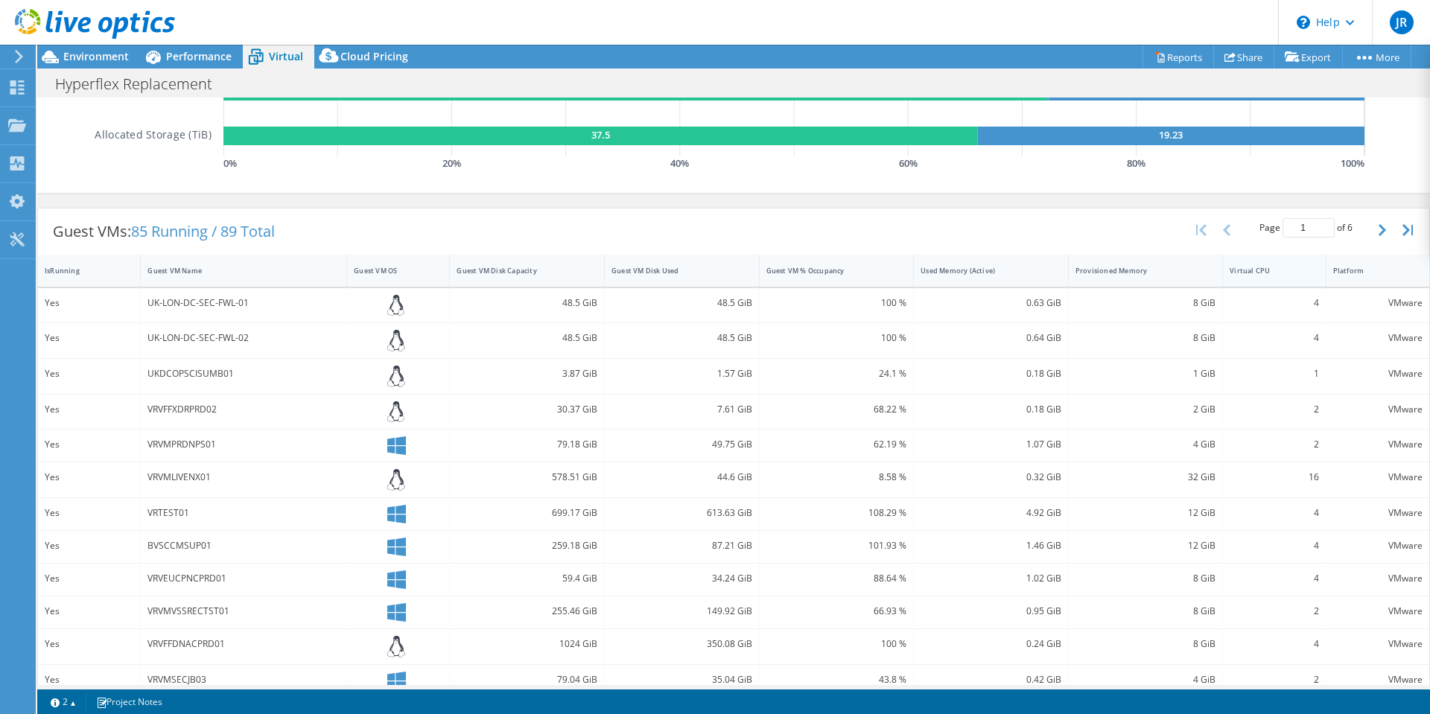
click at [1238, 276] on div "Virtual CPU" at bounding box center [1265, 270] width 84 height 23
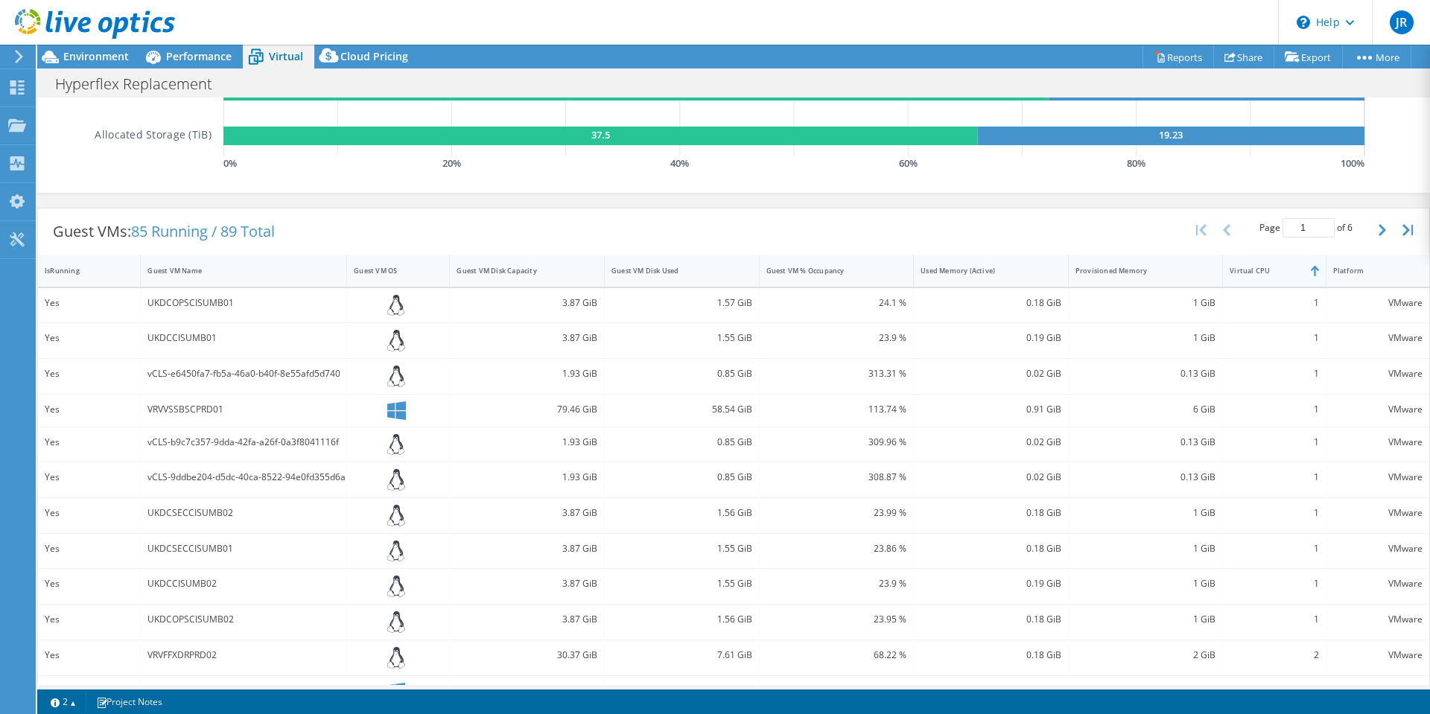
click at [1237, 270] on div "Virtual CPU" at bounding box center [1264, 271] width 71 height 10
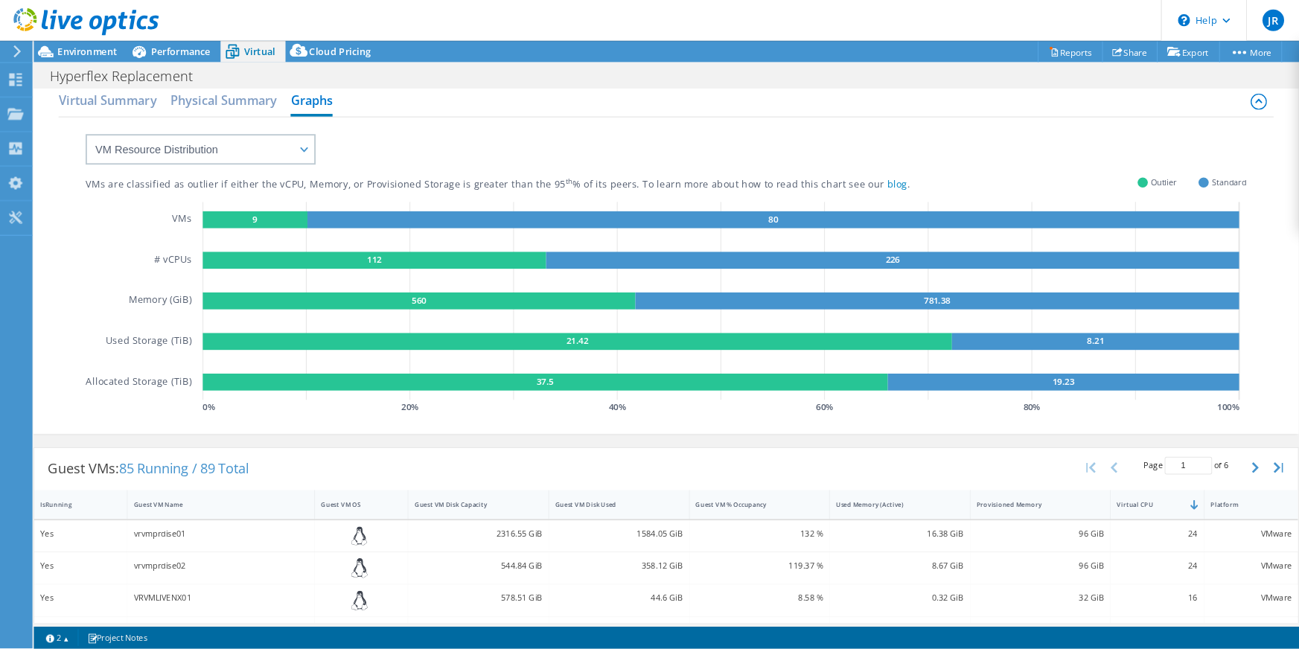
scroll to position [0, 0]
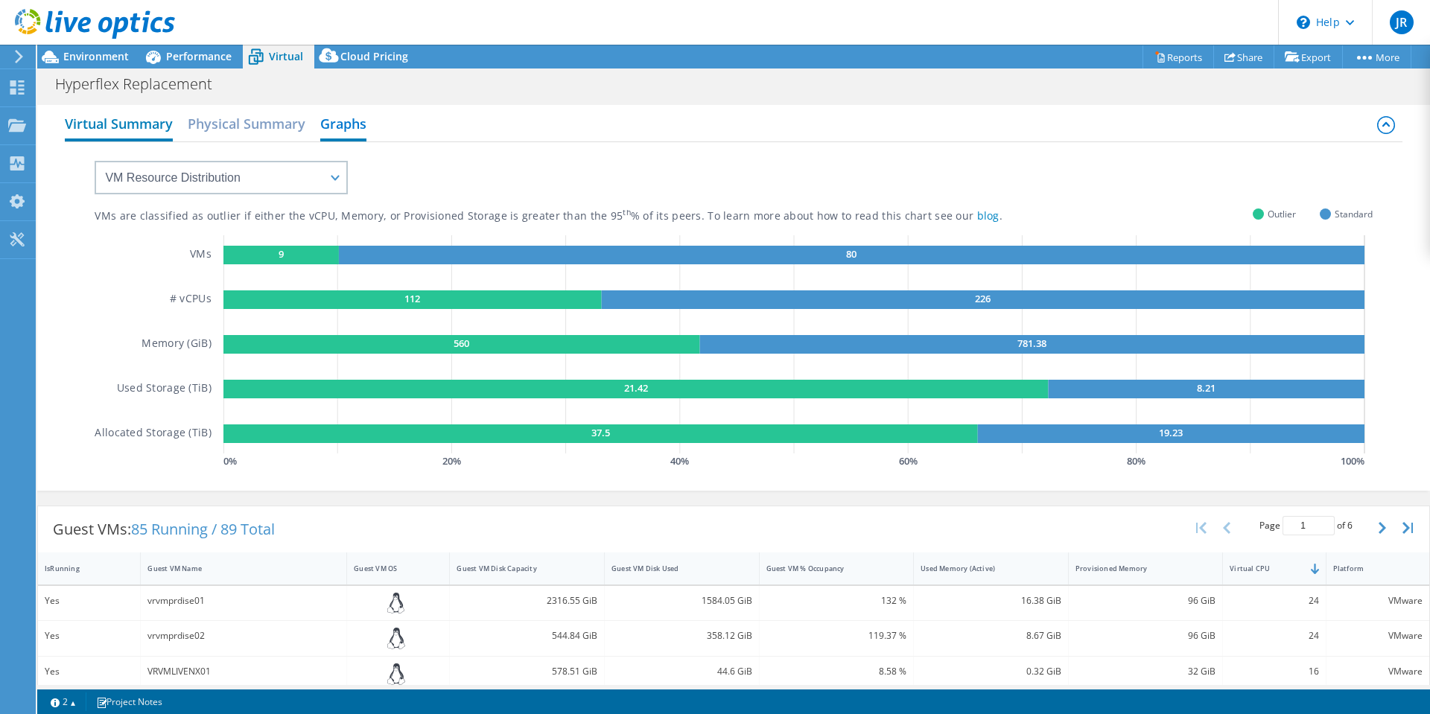
click at [150, 119] on h2 "Virtual Summary" at bounding box center [119, 125] width 108 height 33
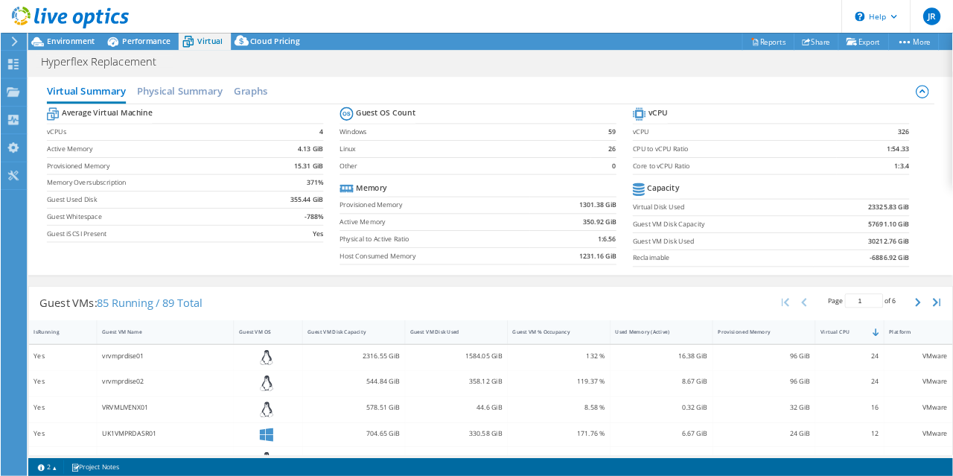
scroll to position [19, 0]
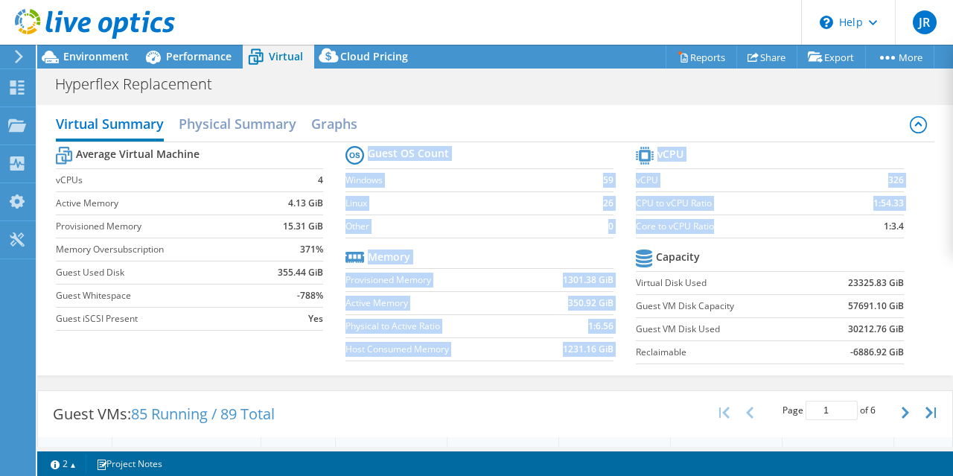
drag, startPoint x: 650, startPoint y: 224, endPoint x: 759, endPoint y: 225, distance: 109.5
click at [762, 225] on div "Average Virtual Machine vCPUs 4 Active Memory 4.13 GiB Provisioned Memory 15.31…" at bounding box center [495, 256] width 879 height 229
click at [719, 224] on label "Core to vCPU Ratio" at bounding box center [734, 226] width 197 height 15
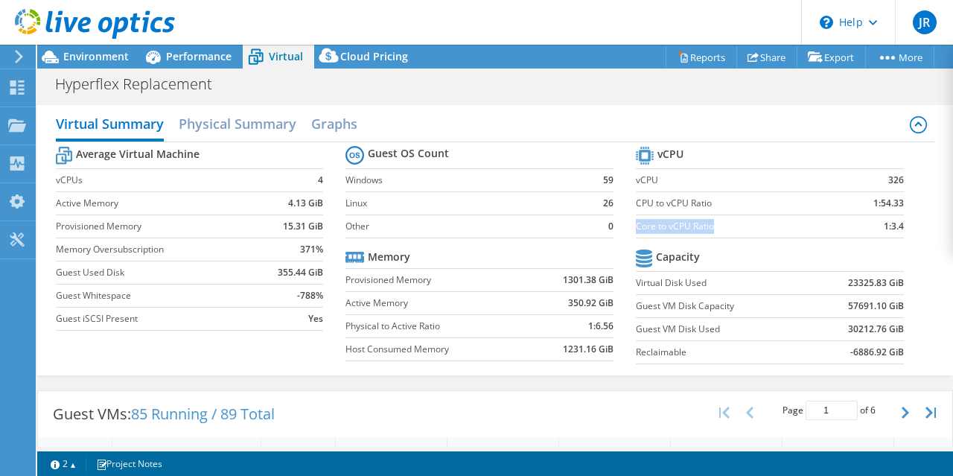
drag, startPoint x: 710, startPoint y: 225, endPoint x: 631, endPoint y: 223, distance: 78.9
click at [636, 223] on label "Core to vCPU Ratio" at bounding box center [734, 226] width 197 height 15
copy label "Core to vCPU Ratio"
click at [931, 217] on div "Virtual Summary Physical Summary Graphs Average Virtual Machine vCPUs 4 Active …" at bounding box center [495, 240] width 916 height 270
drag, startPoint x: 631, startPoint y: 226, endPoint x: 710, endPoint y: 226, distance: 79.7
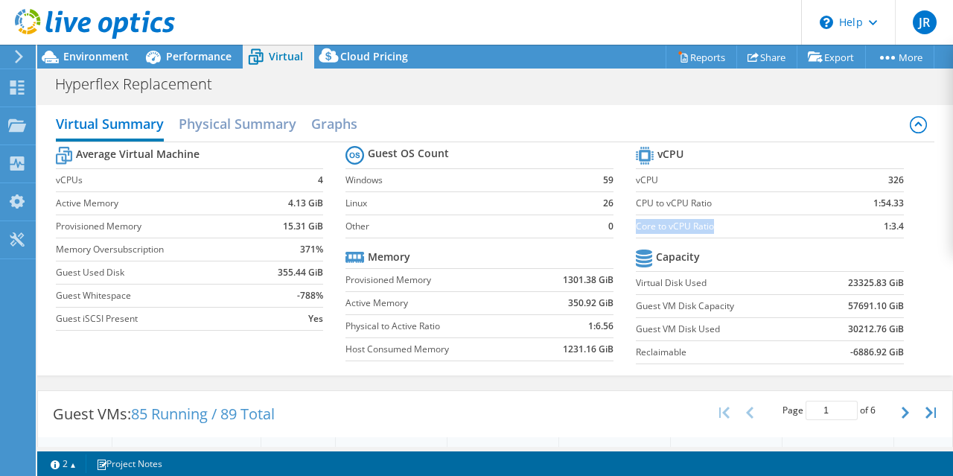
click at [710, 226] on label "Core to vCPU Ratio" at bounding box center [734, 226] width 197 height 15
copy label "Core to vCPU Ratio"
click at [249, 116] on h2 "Physical Summary" at bounding box center [238, 125] width 118 height 33
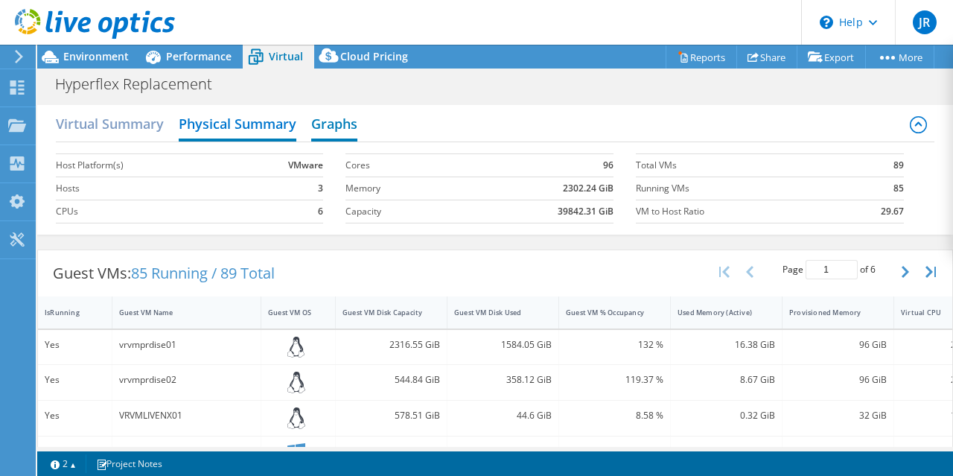
click at [340, 129] on h2 "Graphs" at bounding box center [334, 125] width 46 height 33
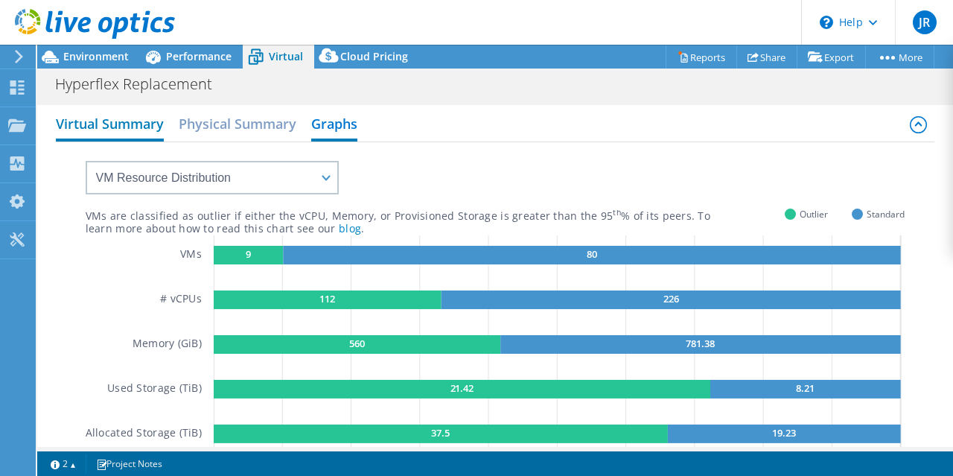
click at [110, 125] on h2 "Virtual Summary" at bounding box center [110, 125] width 108 height 33
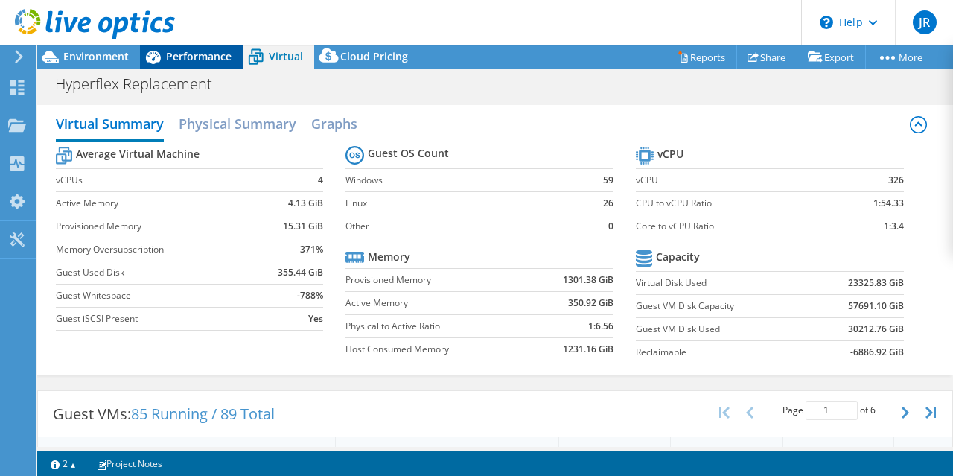
click at [200, 54] on span "Performance" at bounding box center [199, 56] width 66 height 14
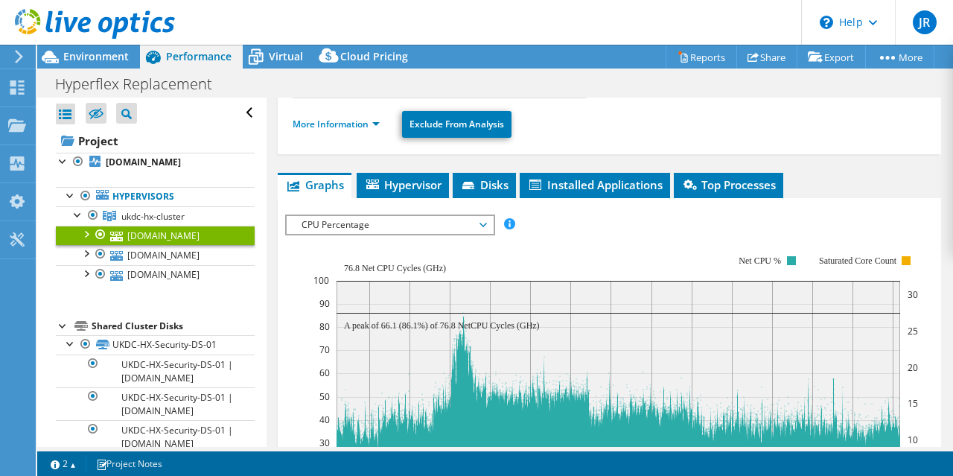
scroll to position [266, 0]
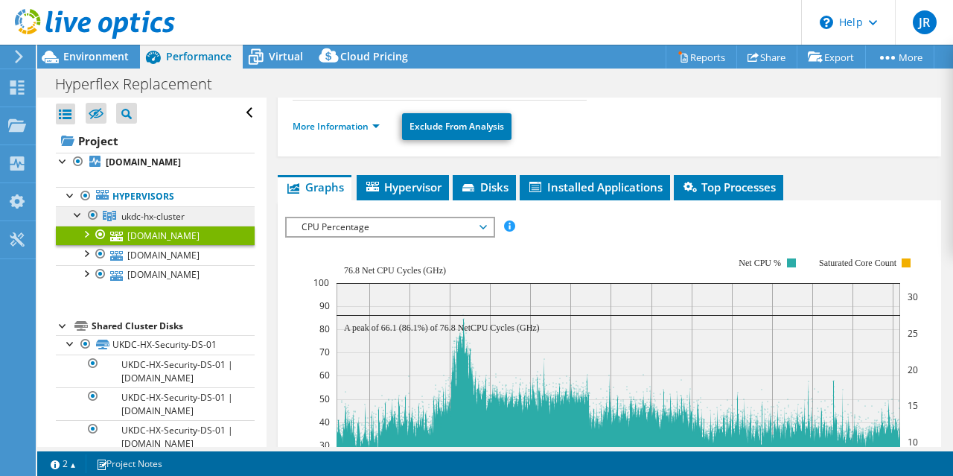
click at [167, 215] on span "ukdc-hx-cluster" at bounding box center [152, 216] width 63 height 13
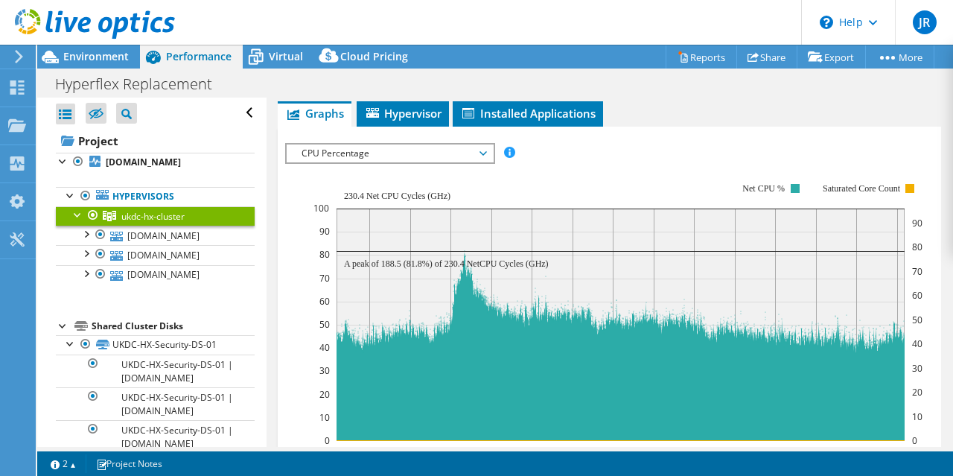
scroll to position [287, 0]
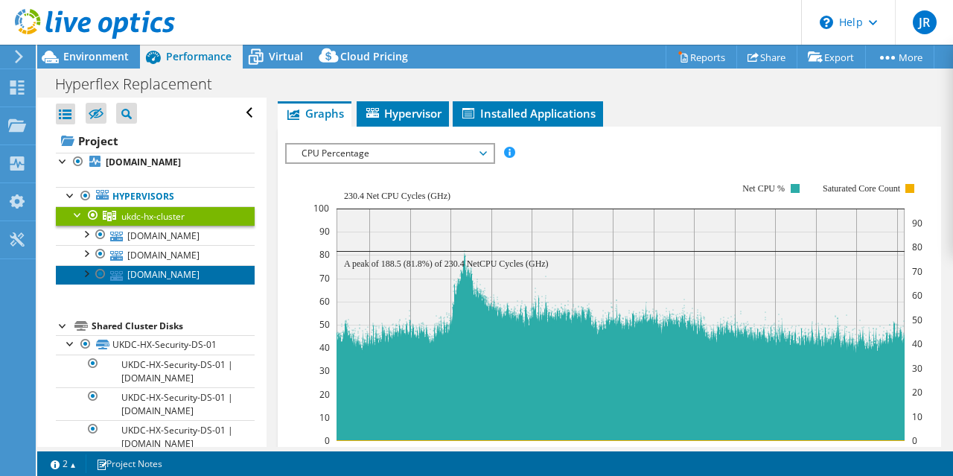
click at [168, 284] on link "[DOMAIN_NAME]" at bounding box center [155, 274] width 199 height 19
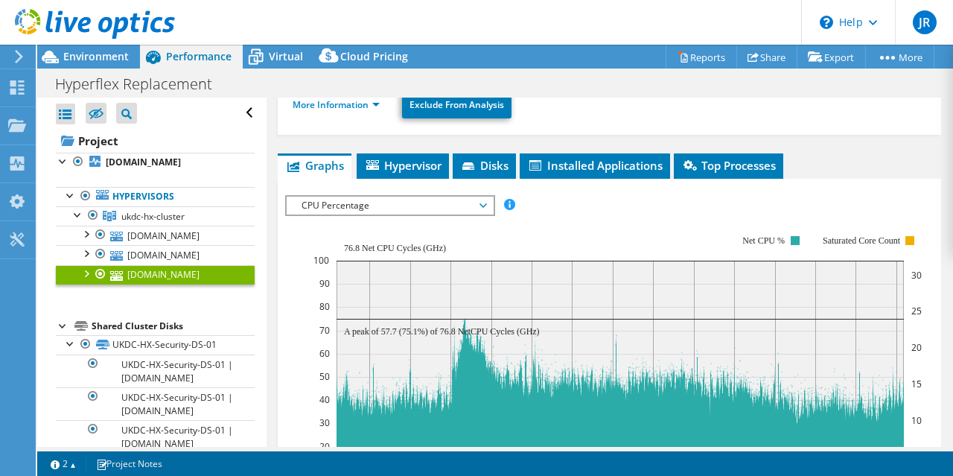
scroll to position [298, 0]
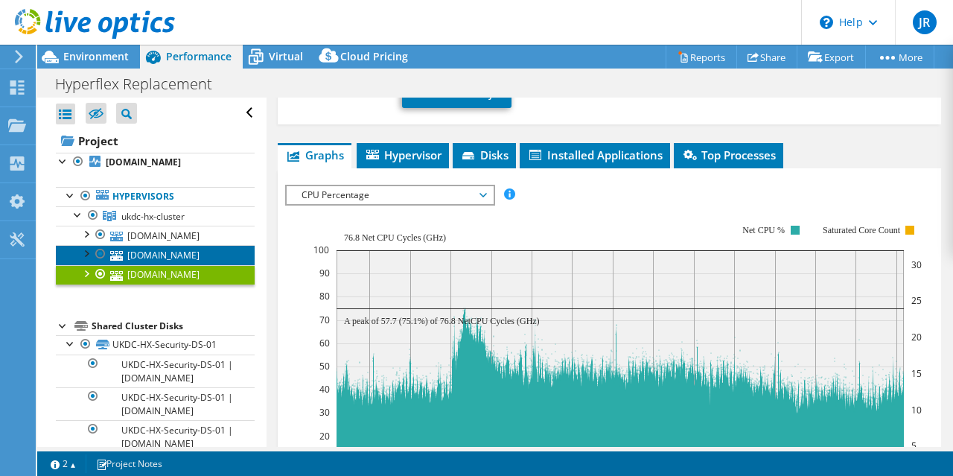
click at [169, 264] on link "[DOMAIN_NAME]" at bounding box center [155, 254] width 199 height 19
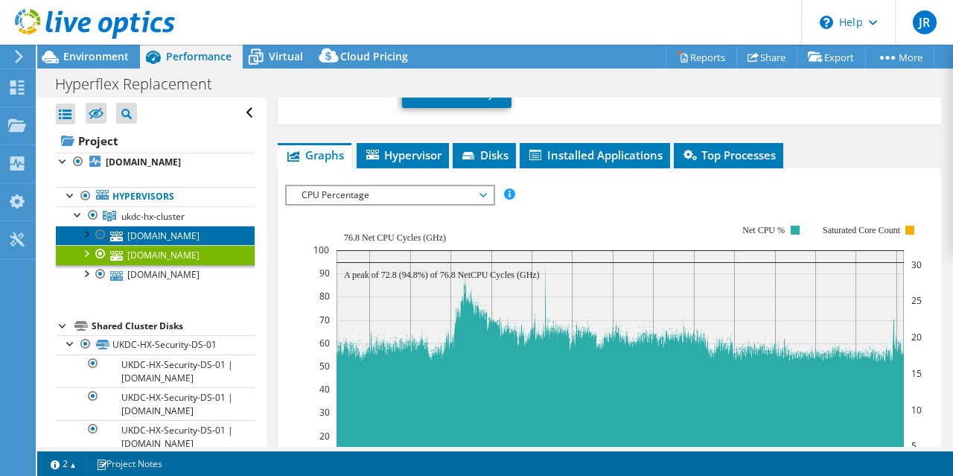
click at [174, 241] on link "[DOMAIN_NAME]" at bounding box center [155, 235] width 199 height 19
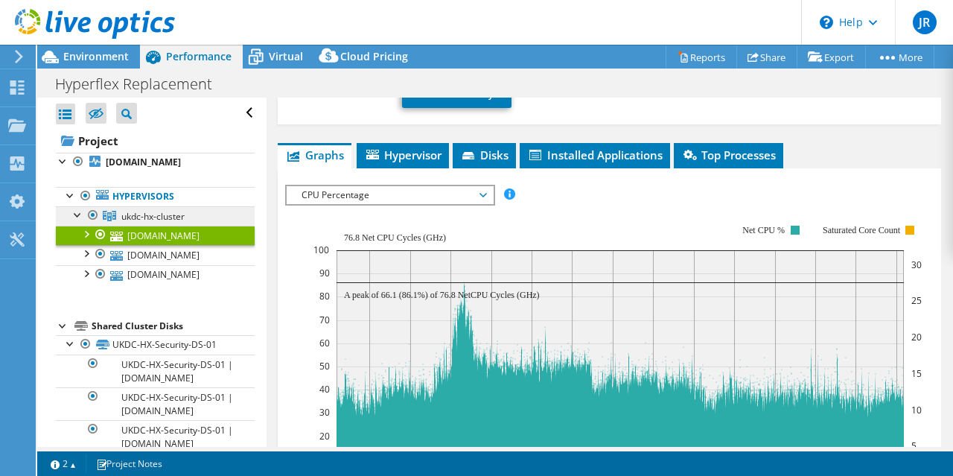
click at [161, 213] on span "ukdc-hx-cluster" at bounding box center [152, 216] width 63 height 13
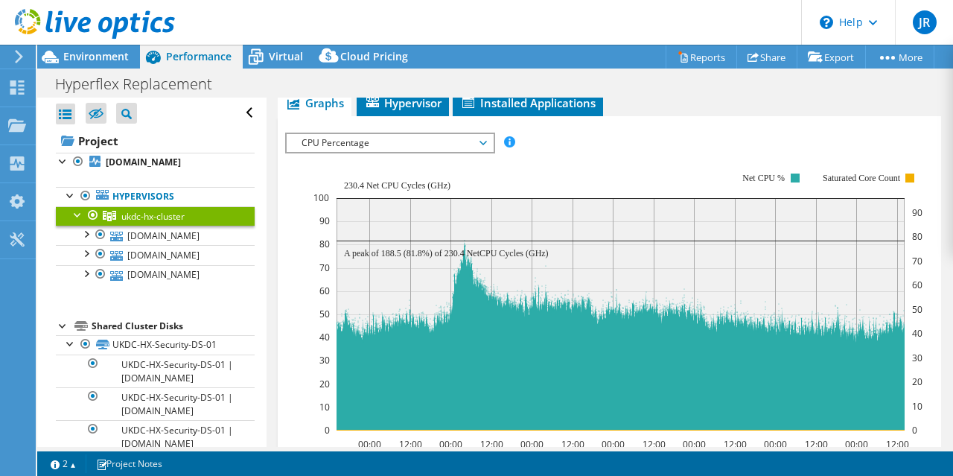
scroll to position [287, 0]
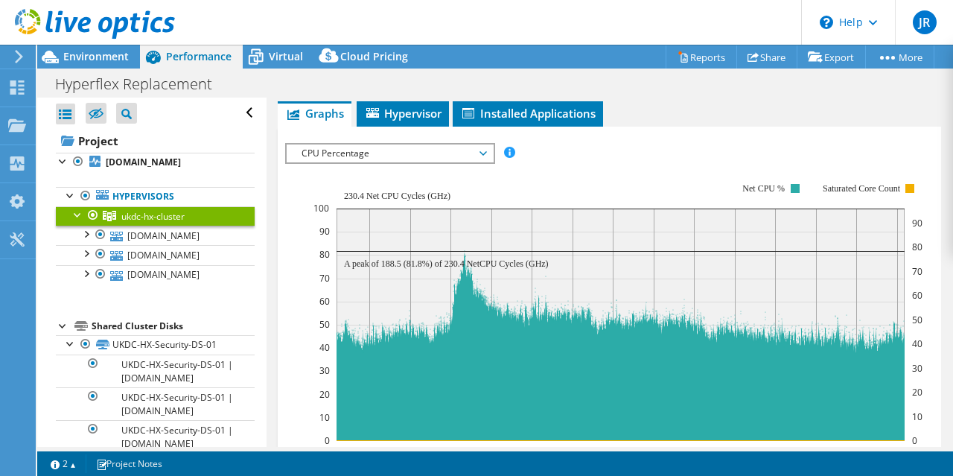
click at [485, 151] on icon at bounding box center [482, 153] width 7 height 4
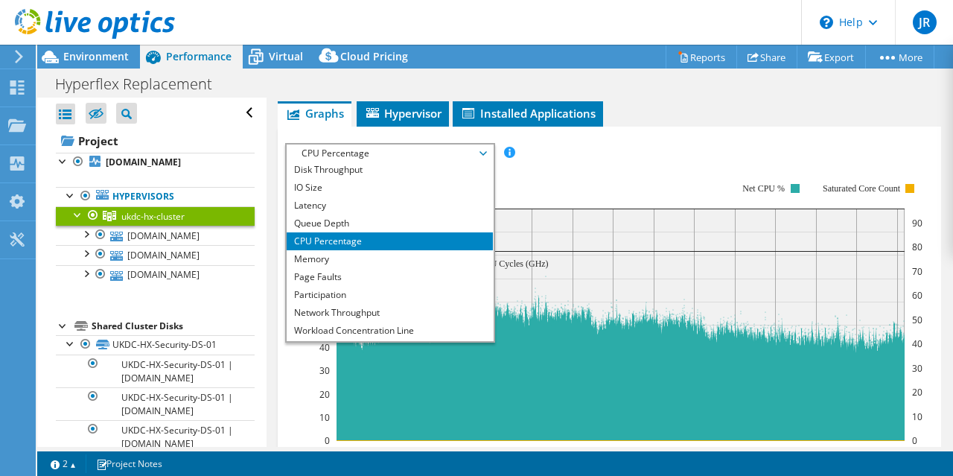
click at [609, 148] on div "IOPS Disk Throughput IO Size Latency Queue Depth CPU Percentage Memory Page Fau…" at bounding box center [609, 153] width 649 height 20
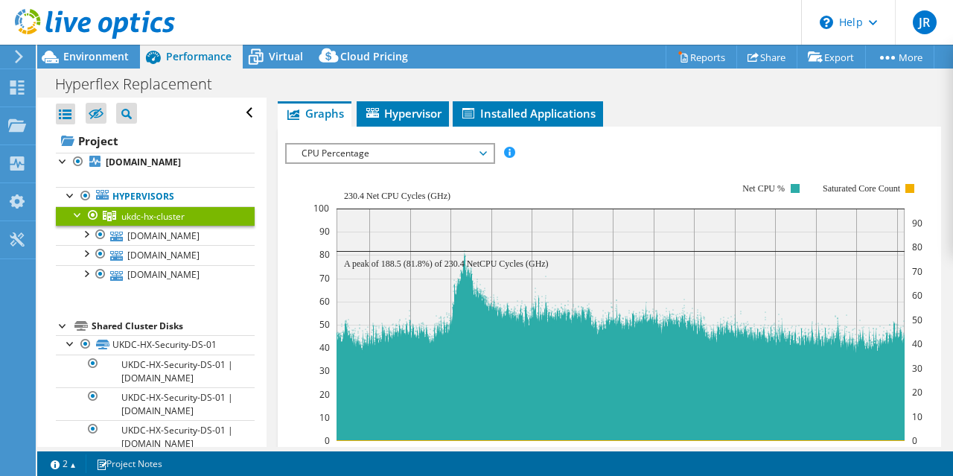
click at [609, 148] on div "IOPS Disk Throughput IO Size Latency Queue Depth CPU Percentage Memory Page Fau…" at bounding box center [609, 153] width 649 height 20
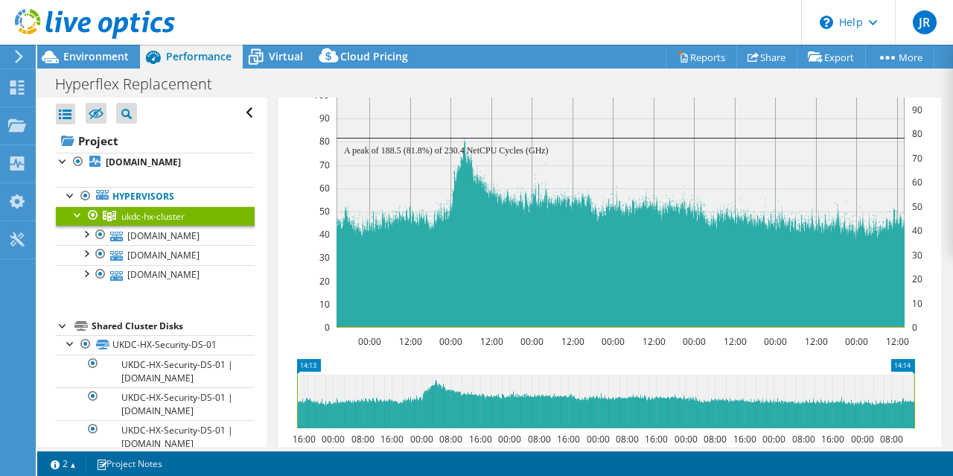
scroll to position [305, 0]
